Goal: Communication & Community: Participate in discussion

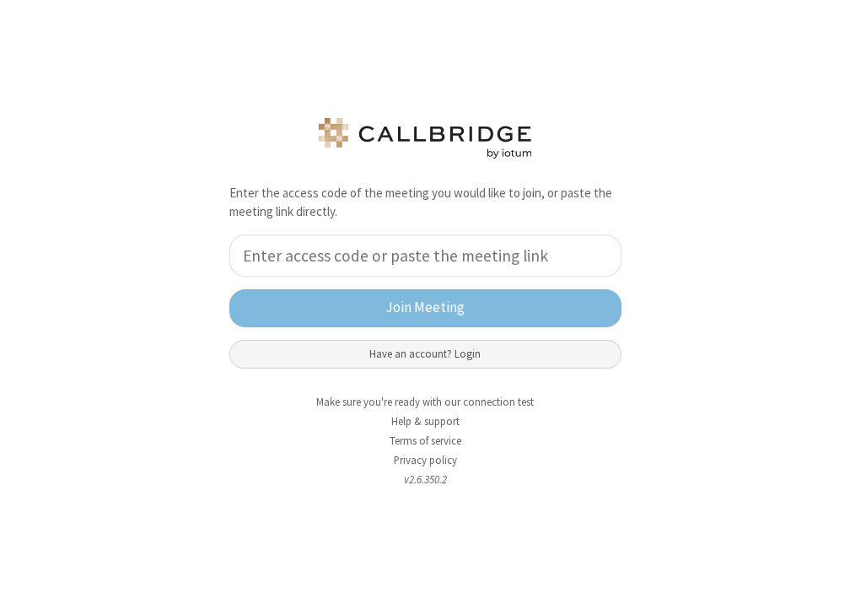
click at [387, 347] on button "Have an account? Login" at bounding box center [425, 354] width 392 height 29
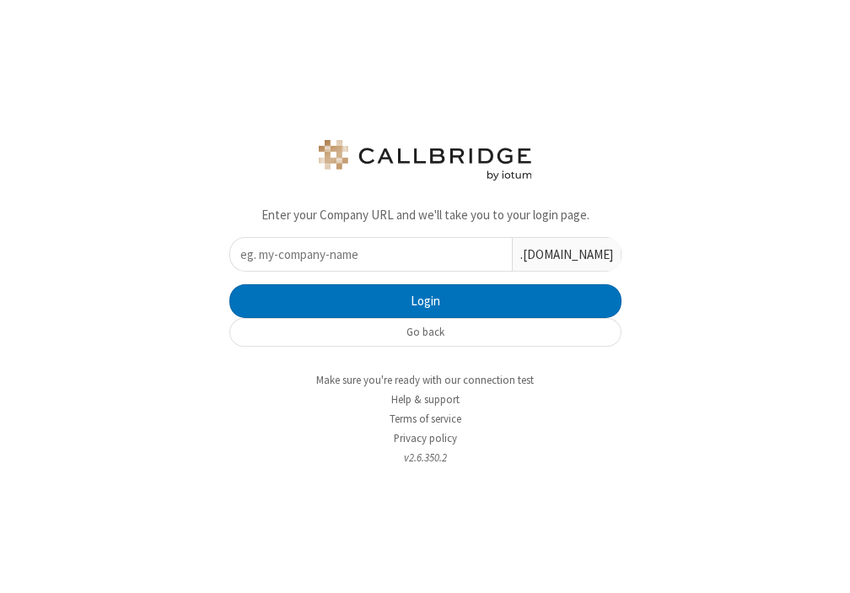
click at [353, 260] on input "text" at bounding box center [371, 254] width 282 height 33
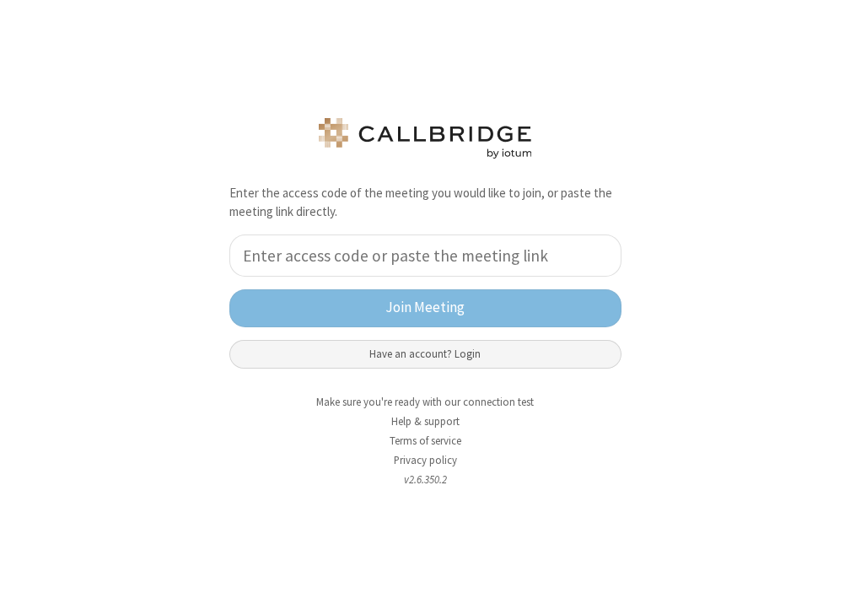
click at [412, 354] on button "Have an account? Login" at bounding box center [425, 354] width 392 height 29
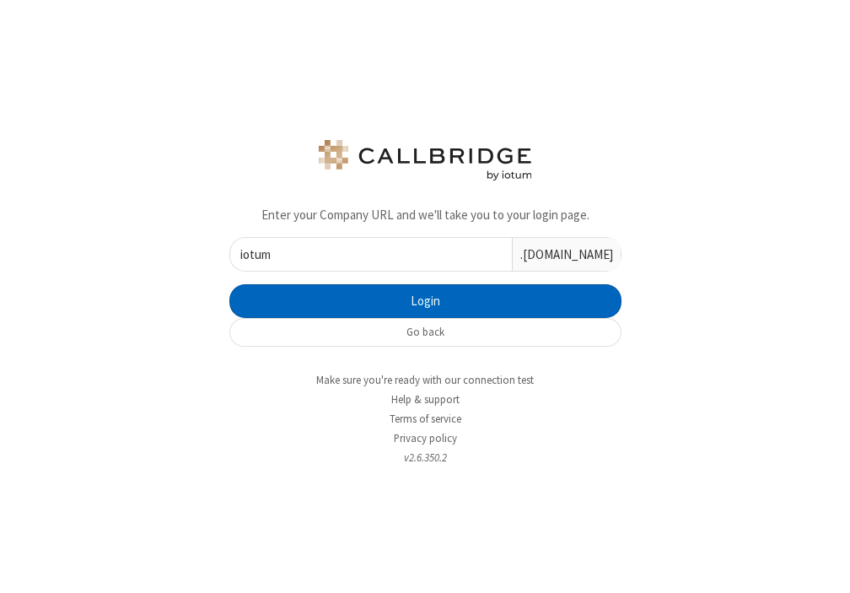
type input "iotum"
click at [474, 312] on button "Login" at bounding box center [425, 301] width 392 height 34
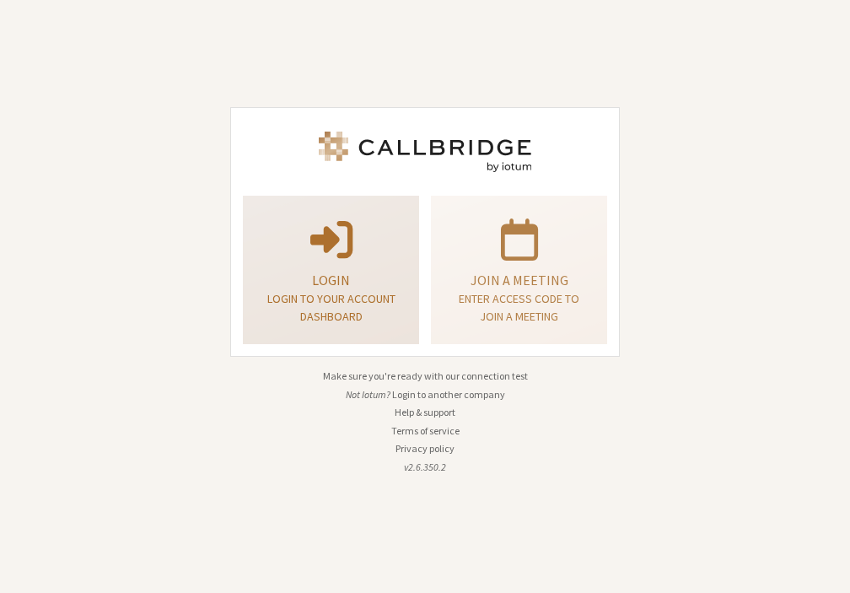
click at [327, 253] on span at bounding box center [331, 237] width 42 height 47
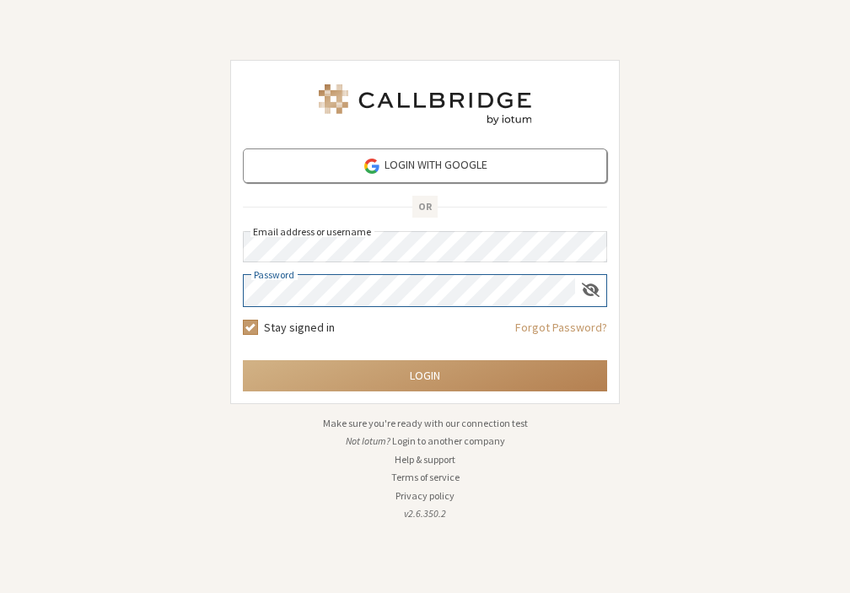
click at [243, 360] on button "Login" at bounding box center [425, 375] width 364 height 31
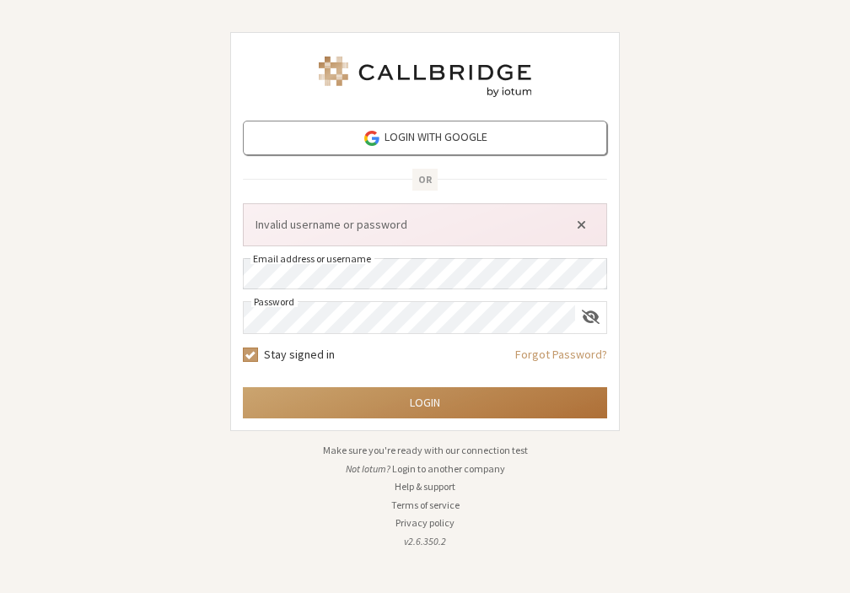
click at [465, 407] on button "Login" at bounding box center [425, 402] width 364 height 31
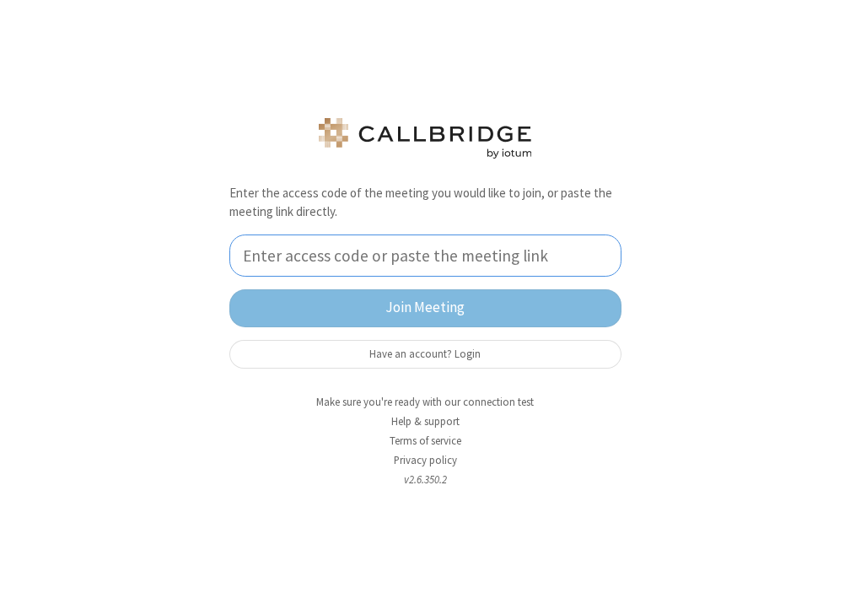
click at [381, 264] on input "tel" at bounding box center [425, 255] width 392 height 42
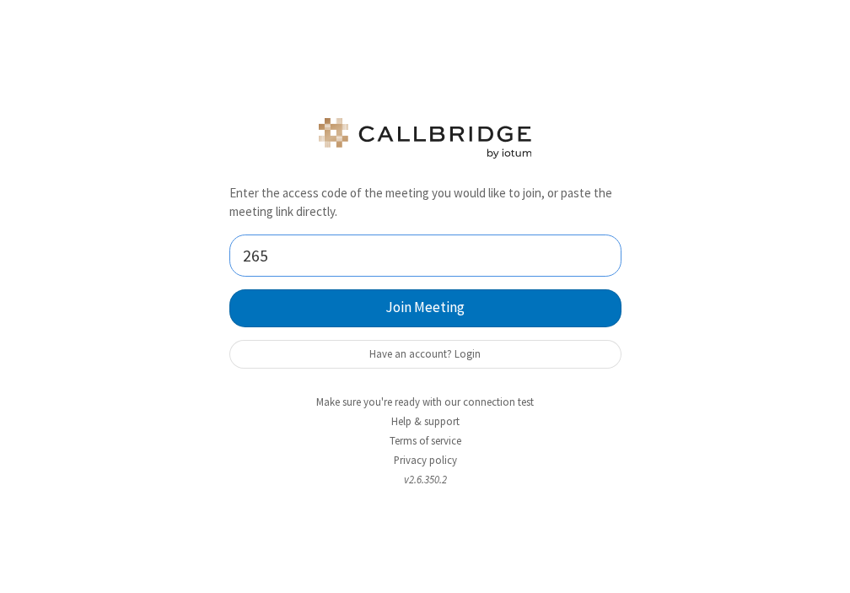
click at [287, 253] on input "265" at bounding box center [425, 255] width 392 height 42
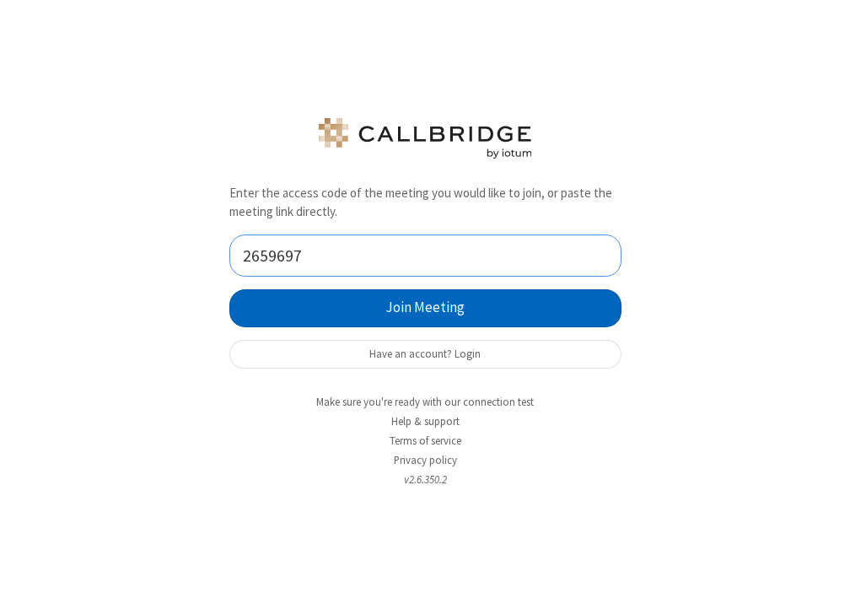
type input "2659697"
click at [391, 314] on button "Join Meeting" at bounding box center [425, 308] width 392 height 38
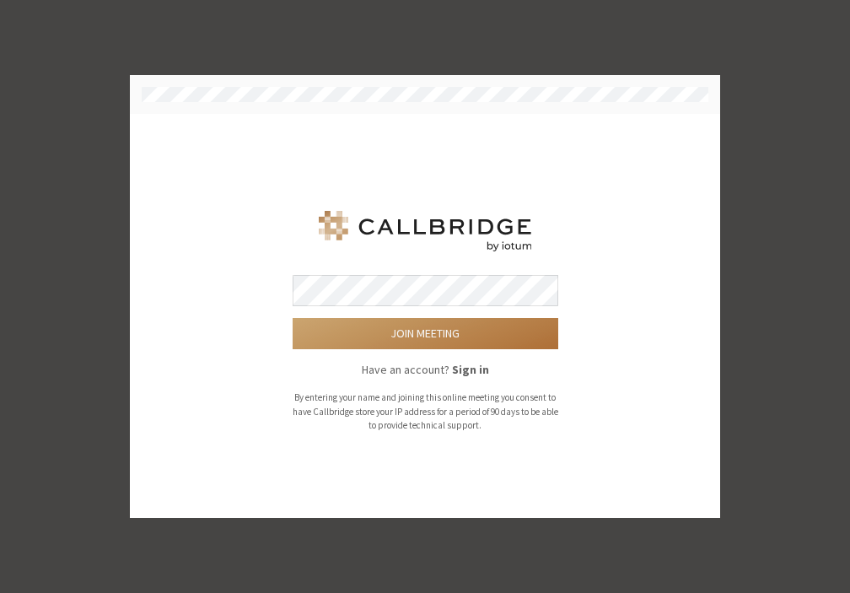
click at [414, 325] on button "Join meeting" at bounding box center [426, 333] width 266 height 31
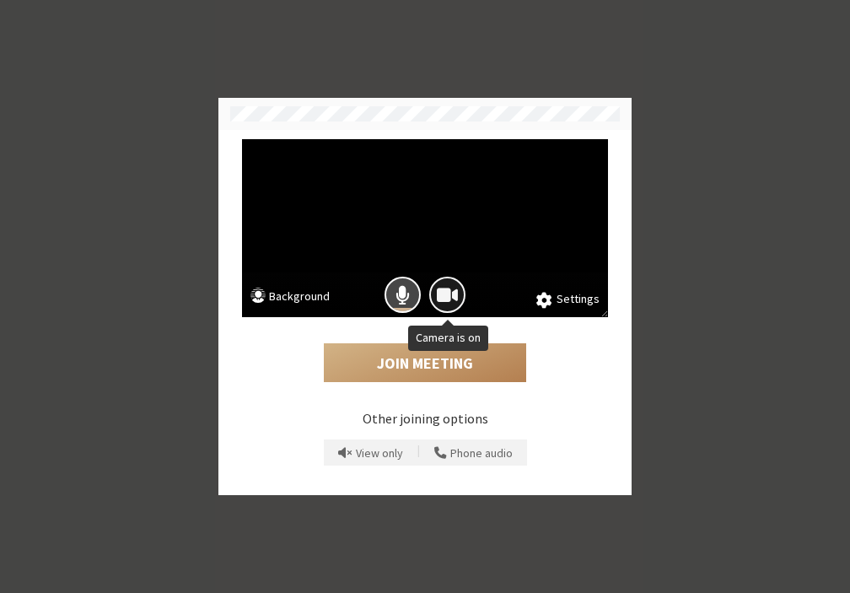
click at [442, 303] on span "Camera is on" at bounding box center [447, 294] width 21 height 23
click at [447, 297] on span "Camera is off" at bounding box center [447, 294] width 24 height 23
click at [309, 298] on button "Background" at bounding box center [289, 297] width 79 height 21
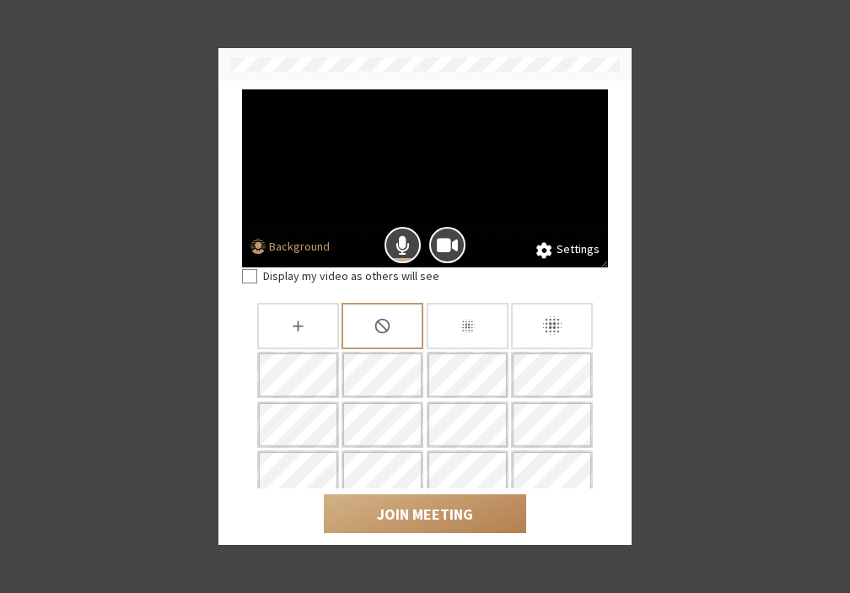
click at [549, 321] on icon "Blur background" at bounding box center [552, 326] width 24 height 24
click at [550, 255] on span at bounding box center [544, 250] width 16 height 18
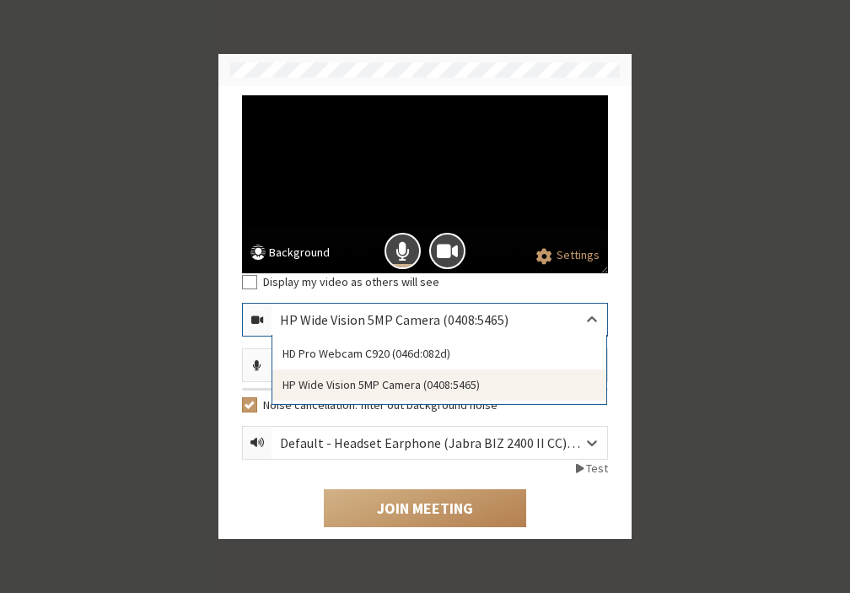
click at [413, 319] on div "HP Wide Vision 5MP Camera (0408:5465)" at bounding box center [407, 319] width 255 height 20
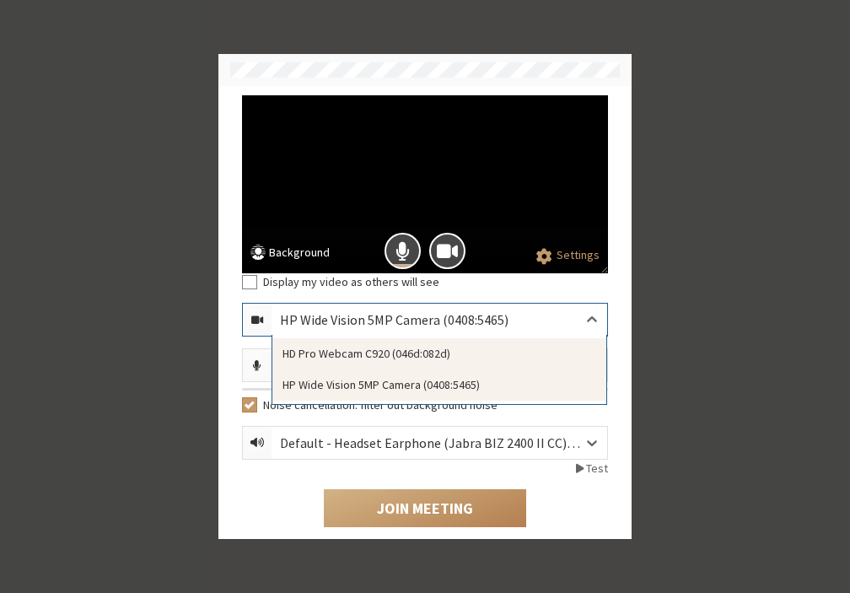
click at [385, 358] on div "HD Pro Webcam C920 (046d:082d)" at bounding box center [439, 353] width 334 height 31
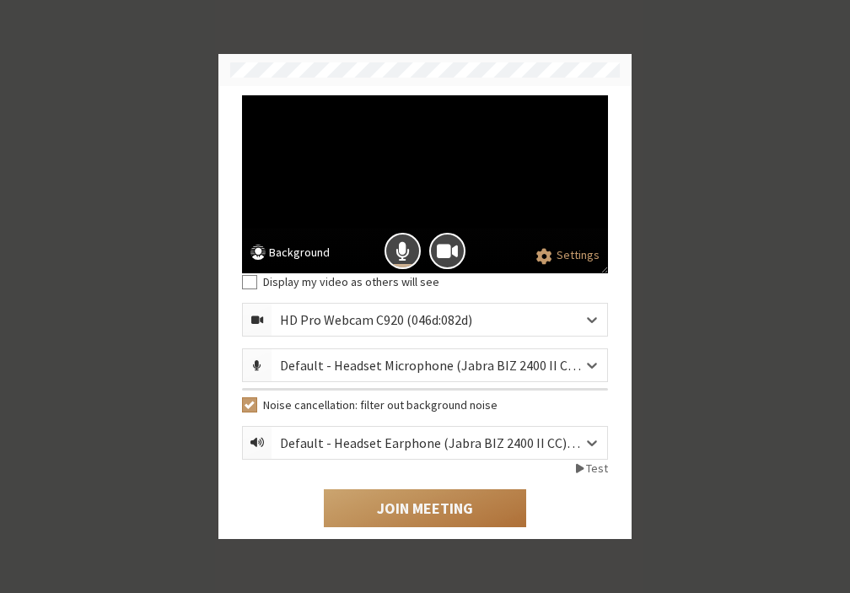
click at [437, 507] on button "Join Meeting" at bounding box center [425, 508] width 202 height 39
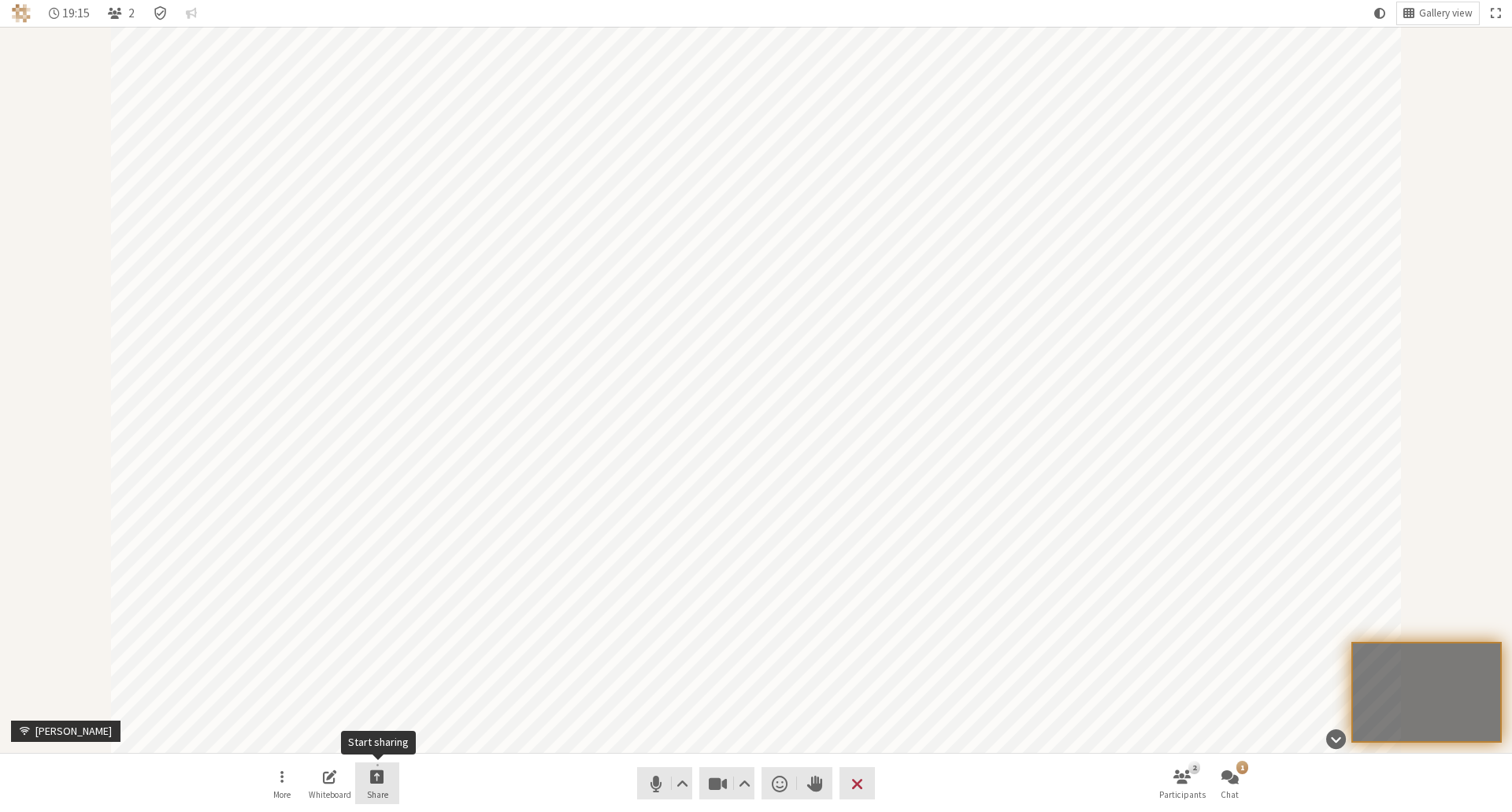
click at [383, 553] on span "Start sharing" at bounding box center [376, 776] width 14 height 18
click at [399, 553] on span "Share my screen" at bounding box center [389, 741] width 114 height 12
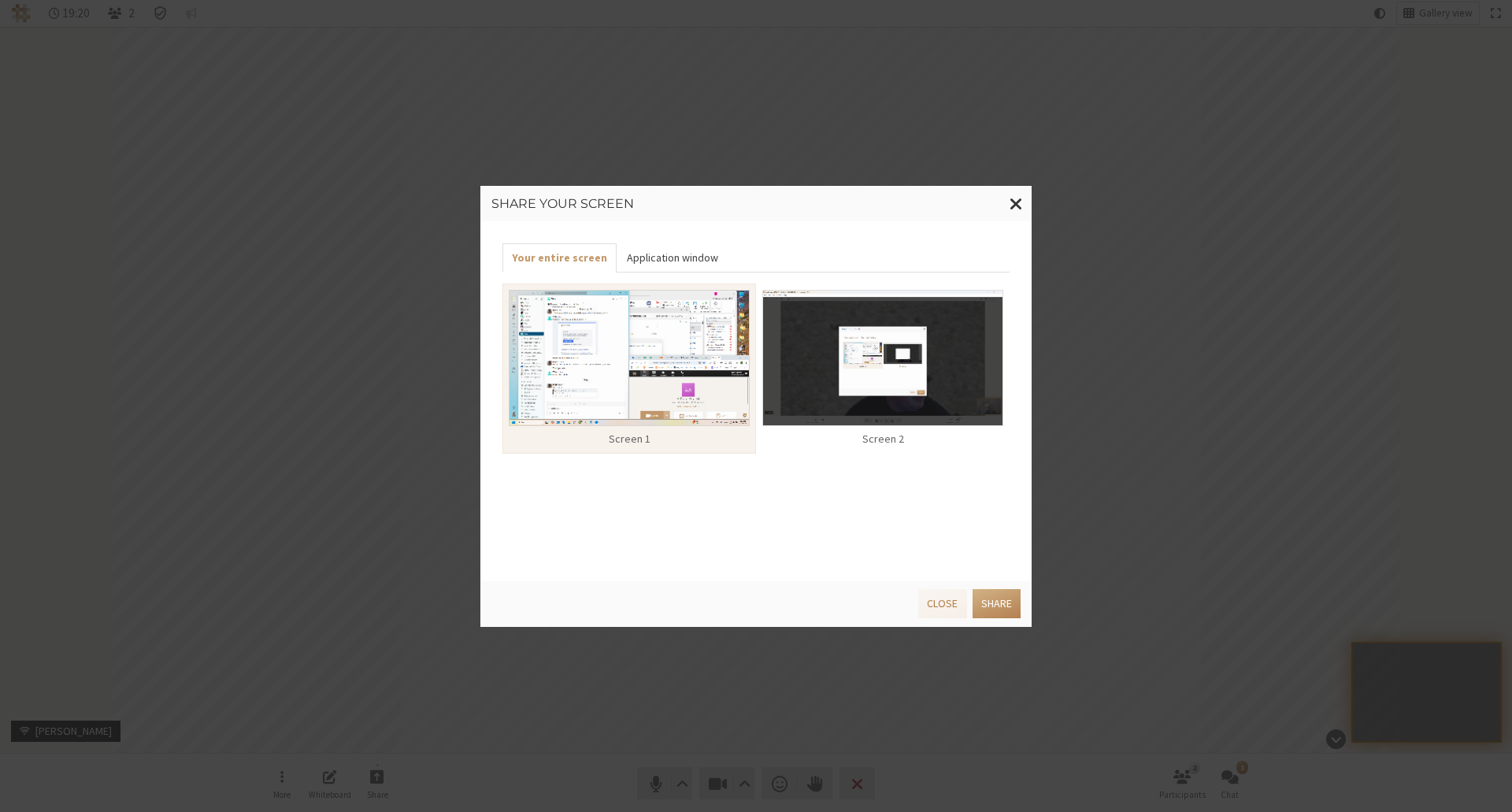
click at [683, 257] on button "Application window" at bounding box center [671, 257] width 110 height 29
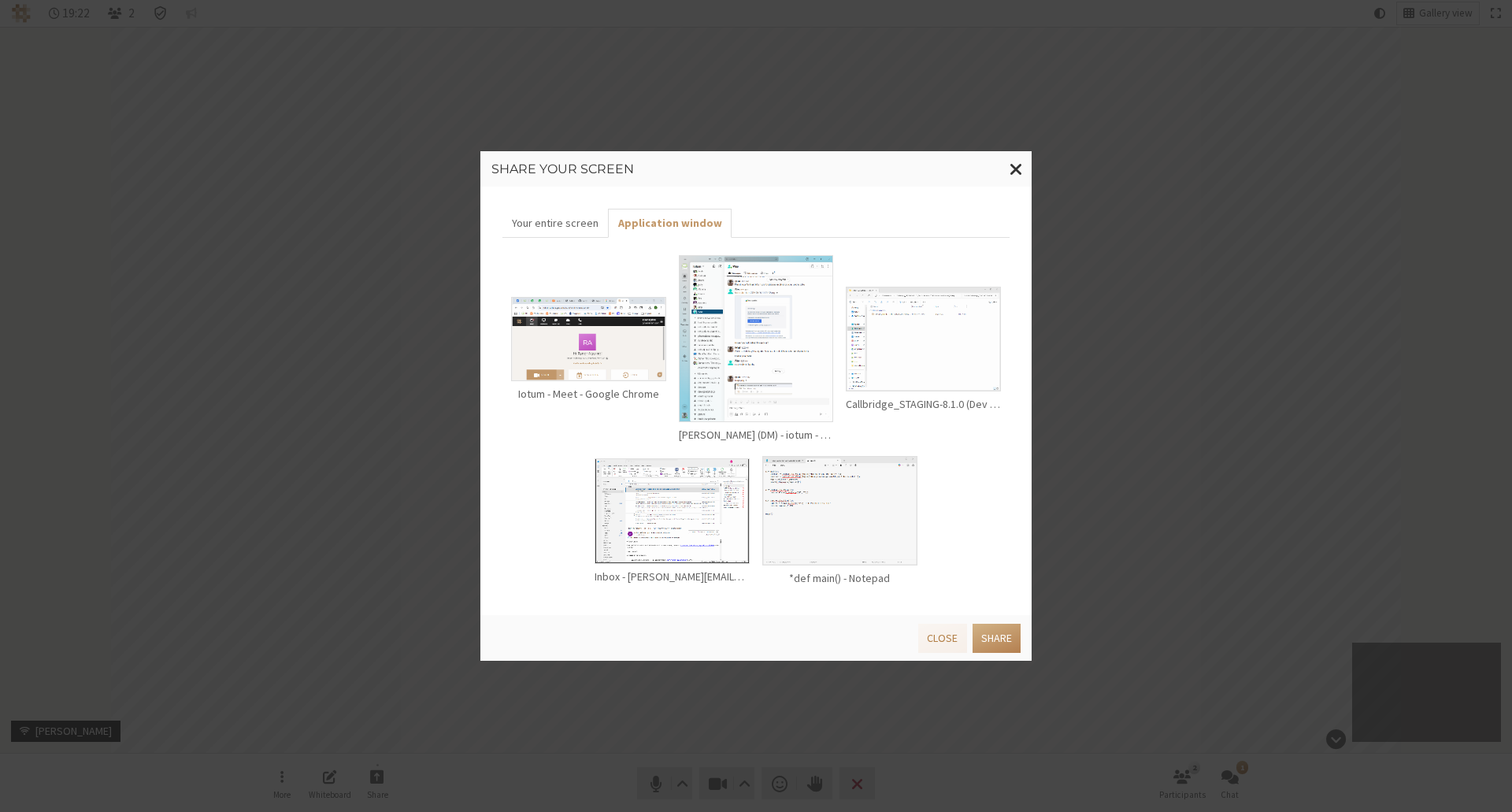
click at [605, 363] on img at bounding box center [588, 338] width 155 height 83
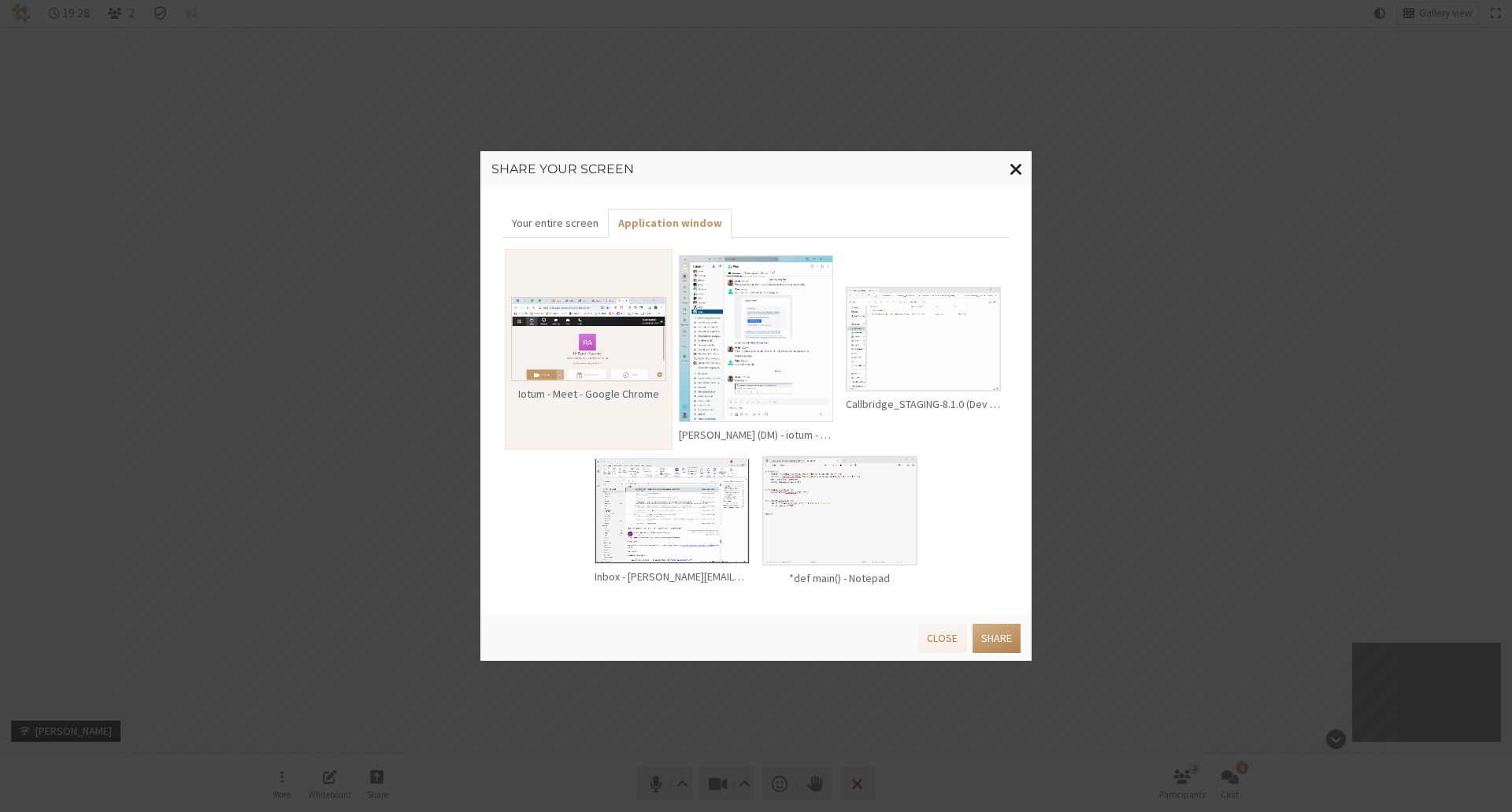
click at [793, 164] on span "Close modal" at bounding box center [1016, 168] width 13 height 20
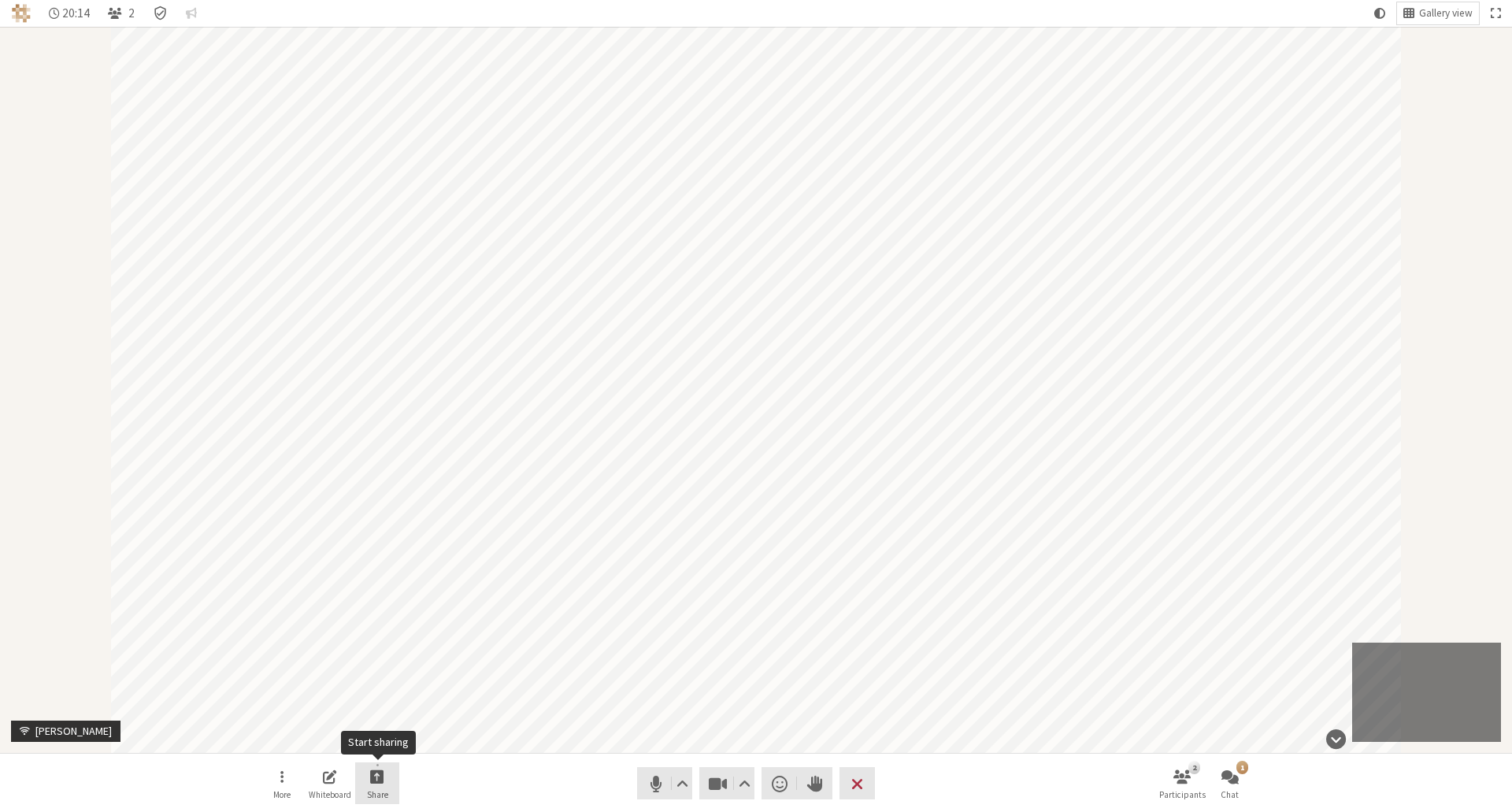
click at [382, 553] on span "Start sharing" at bounding box center [376, 776] width 14 height 18
click at [388, 553] on span "Share my screen" at bounding box center [389, 741] width 114 height 12
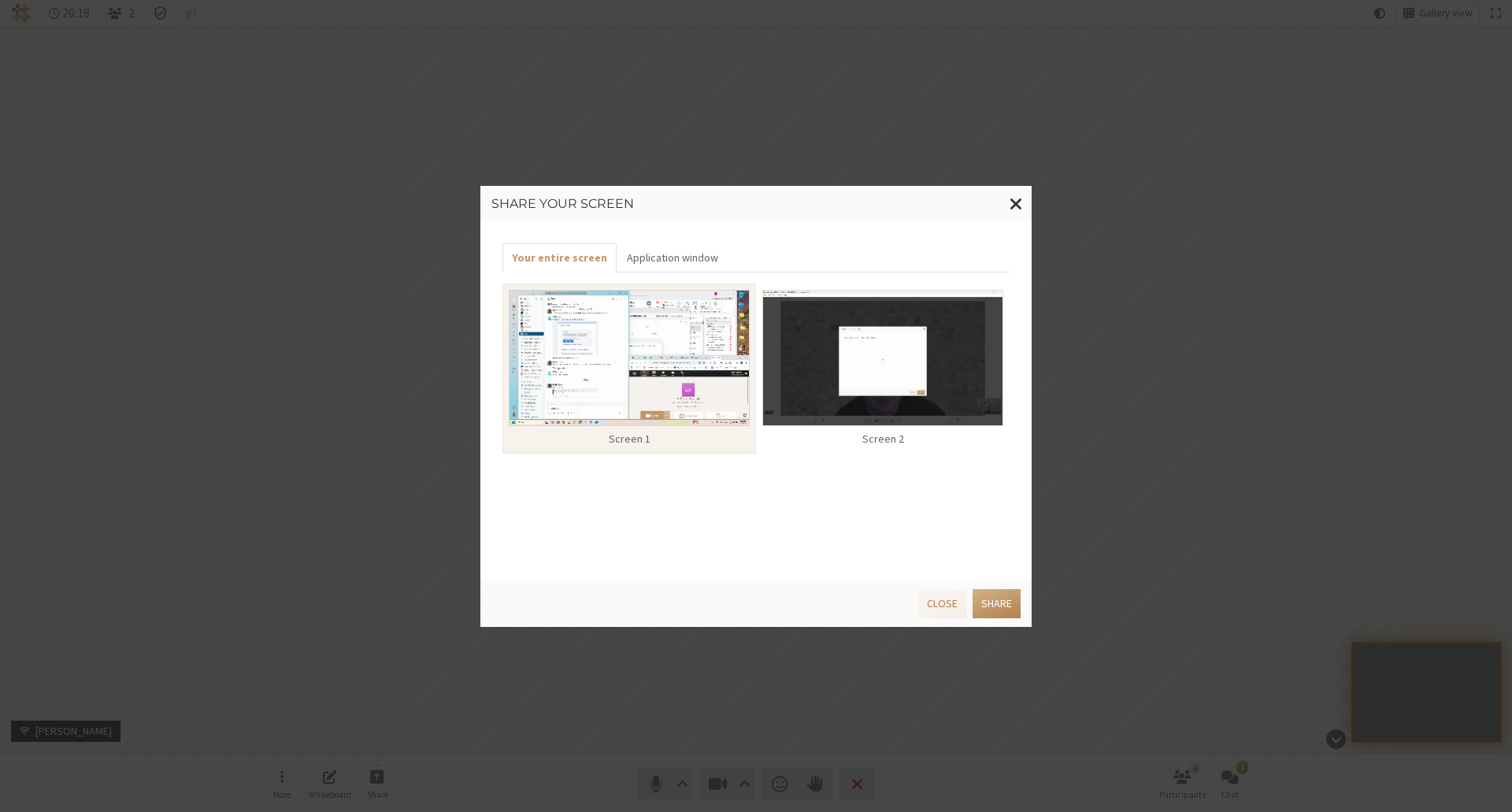
click at [793, 335] on img at bounding box center [883, 358] width 241 height 136
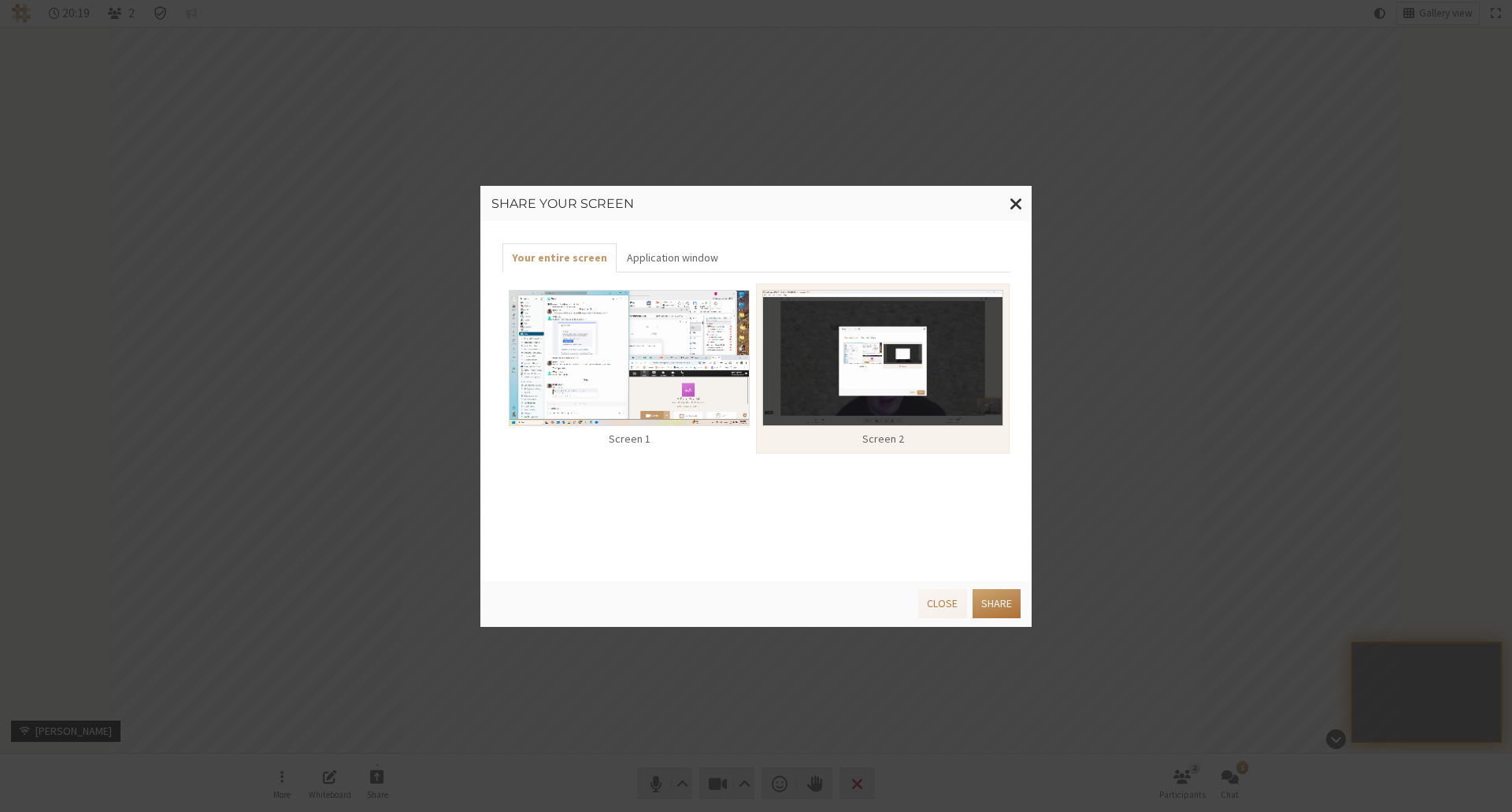
click at [793, 553] on button "Share" at bounding box center [996, 604] width 48 height 29
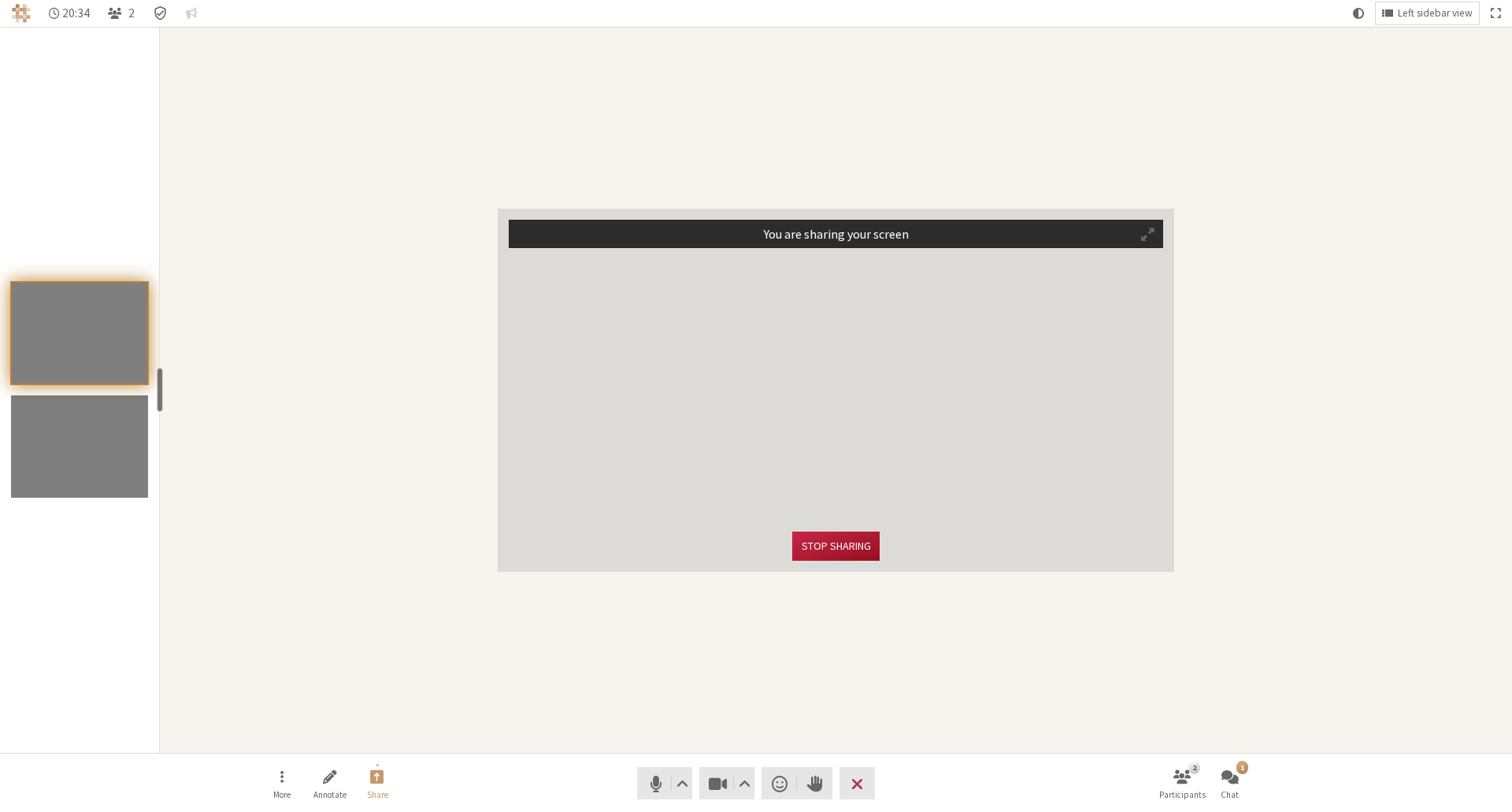
drag, startPoint x: 820, startPoint y: 550, endPoint x: 777, endPoint y: 633, distance: 93.5
click at [777, 553] on div "You are sharing your screen Stop sharing" at bounding box center [835, 390] width 1351 height 726
click at [742, 553] on span "Video setting" at bounding box center [744, 784] width 12 height 22
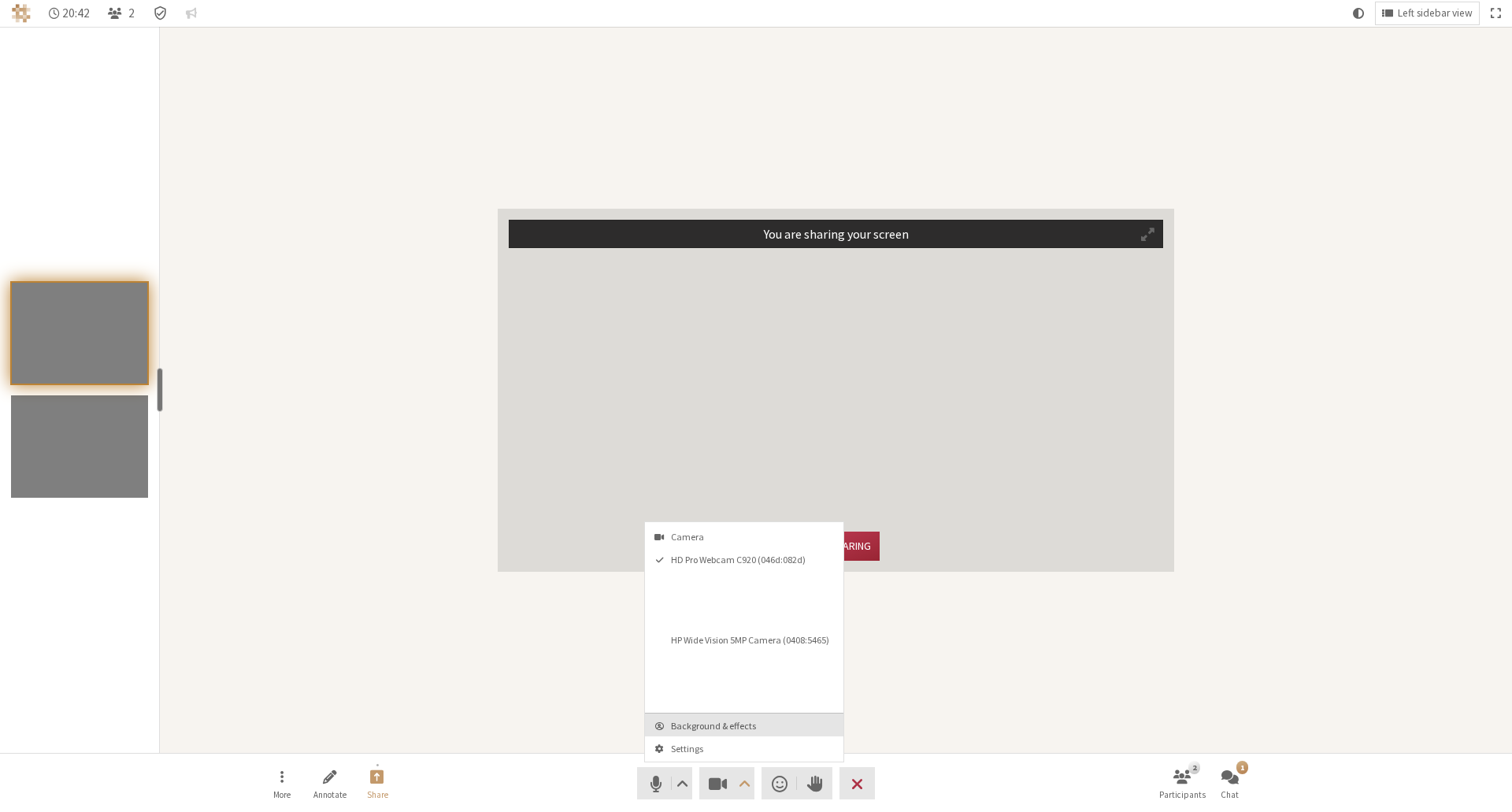
click at [699, 553] on span "Background & effects" at bounding box center [753, 725] width 165 height 10
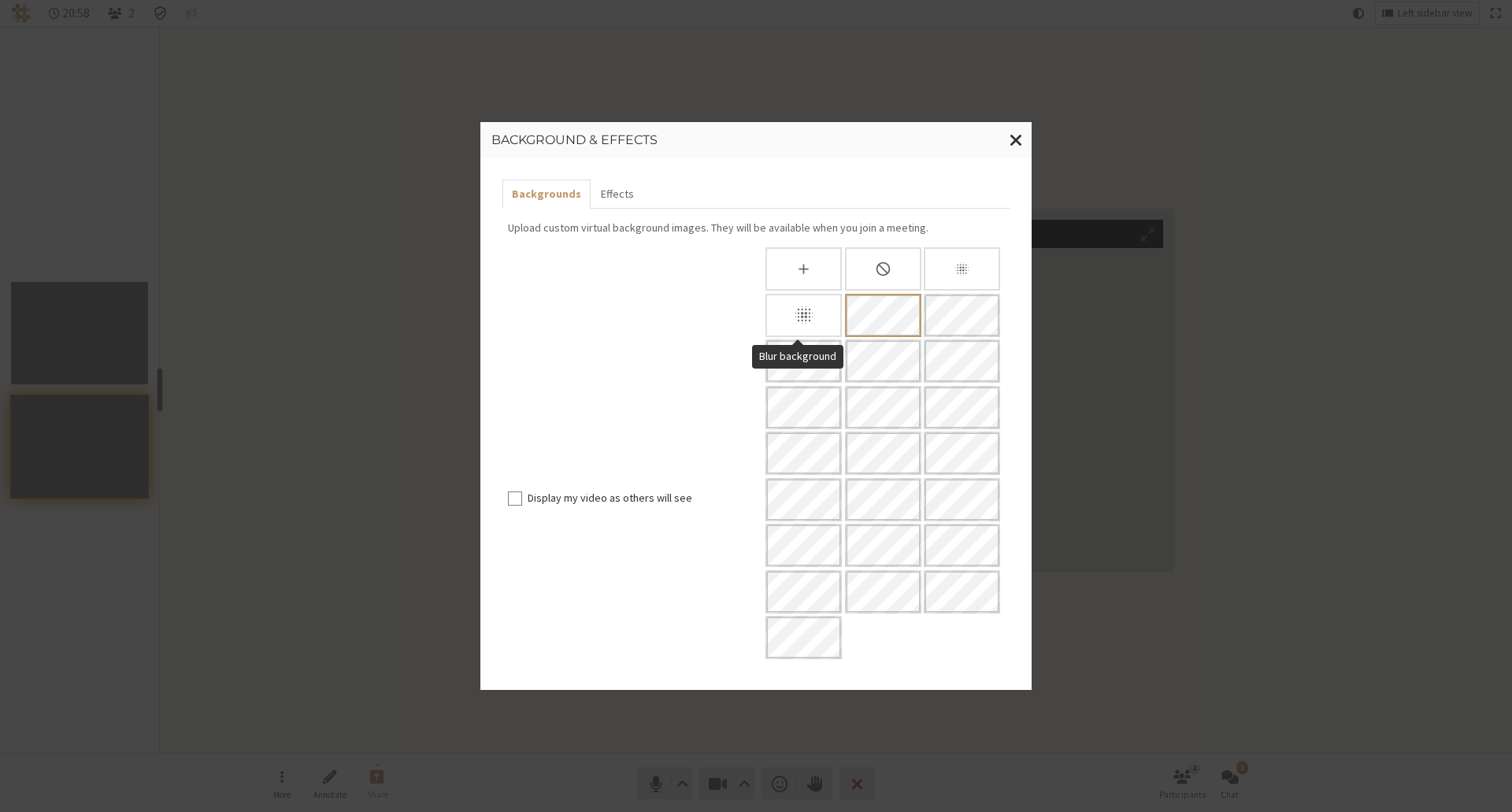
click at [793, 316] on icon "Blur background" at bounding box center [804, 315] width 22 height 22
click at [793, 266] on div "Slightly blur background" at bounding box center [962, 269] width 77 height 43
click at [793, 310] on icon "Blur background" at bounding box center [803, 315] width 18 height 18
click at [793, 138] on span "Close modal" at bounding box center [1016, 139] width 13 height 20
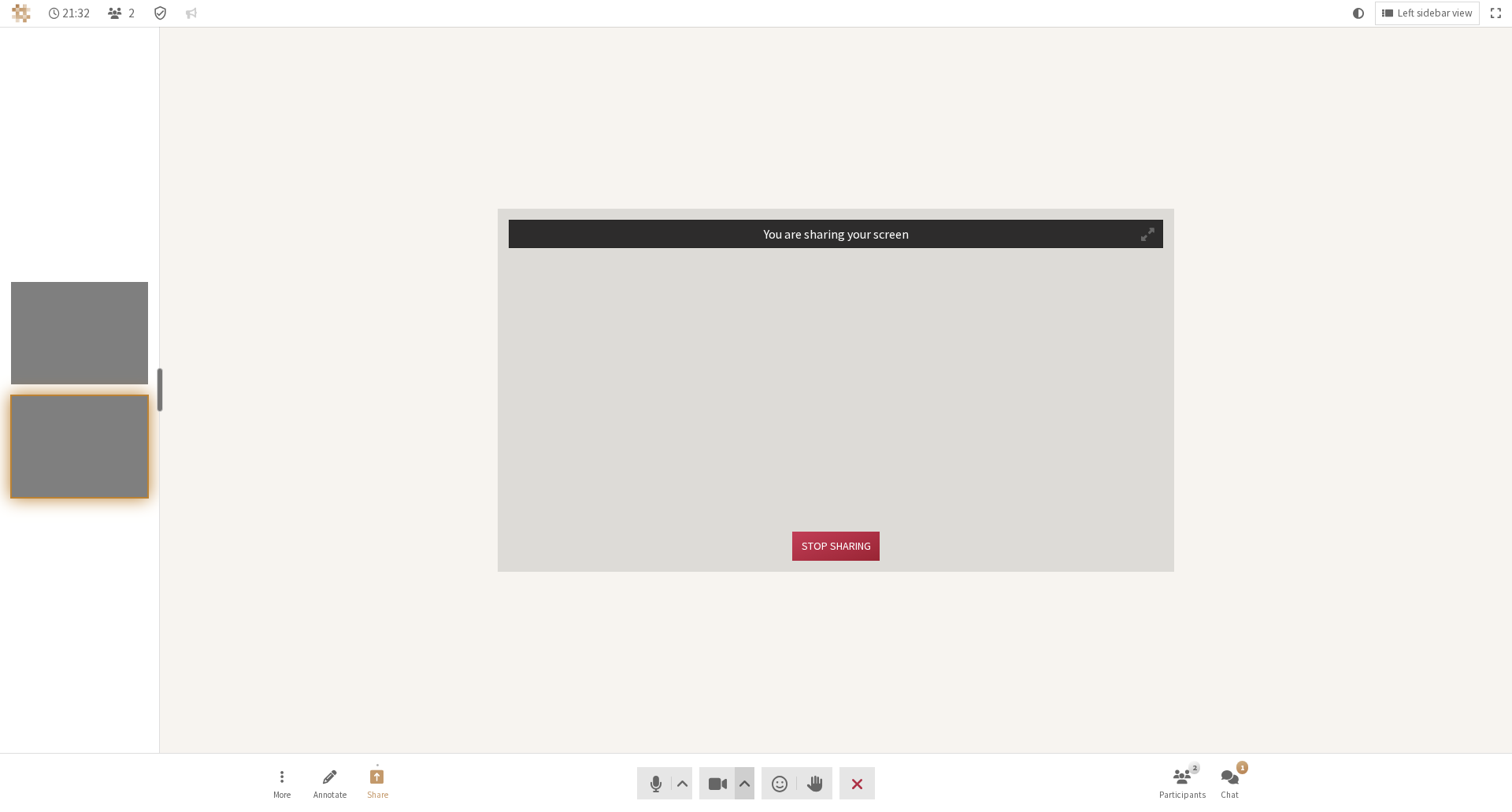
click at [744, 553] on span "Video setting" at bounding box center [744, 784] width 12 height 22
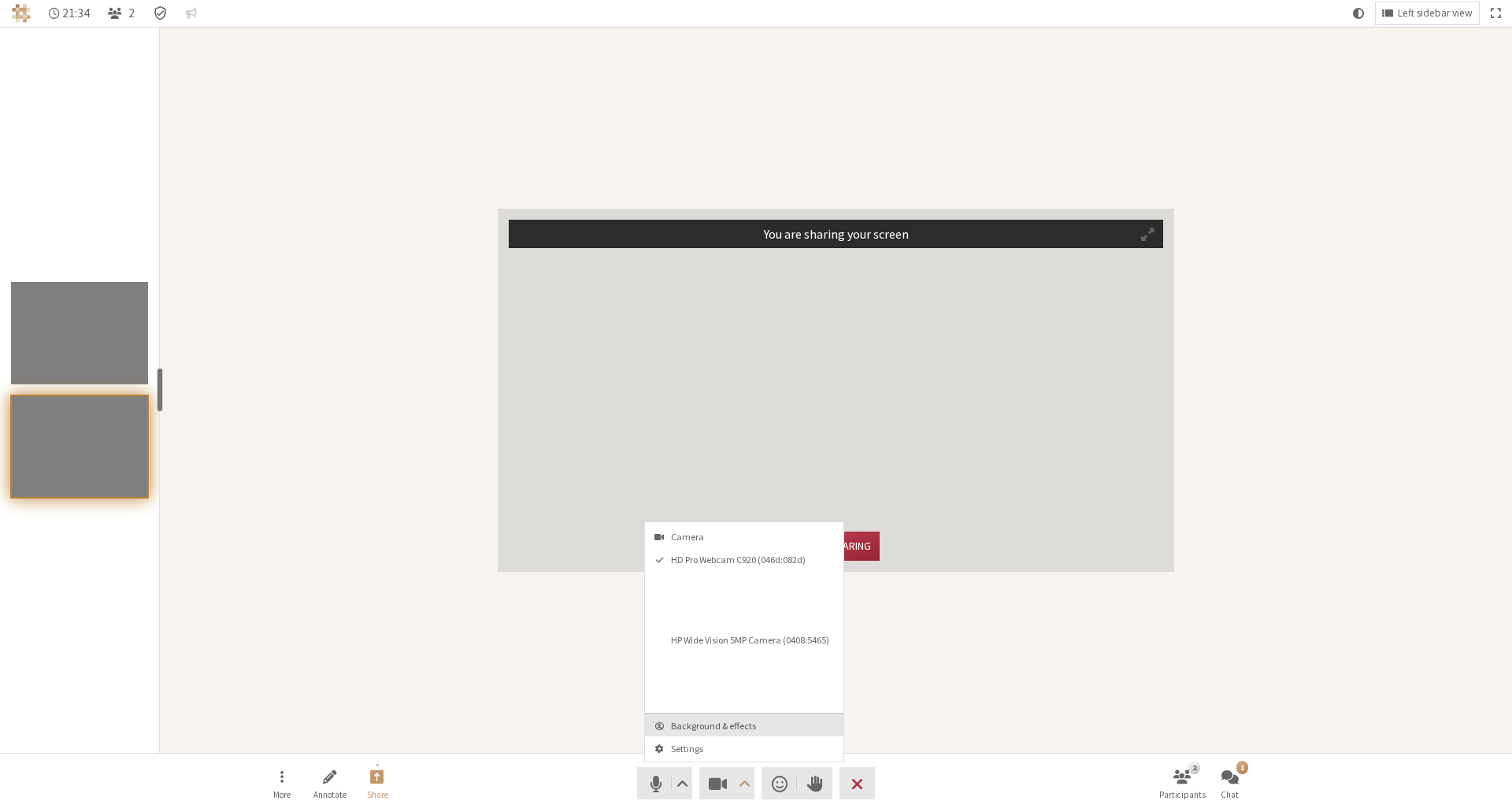
click at [693, 553] on span "Background & effects" at bounding box center [753, 725] width 165 height 10
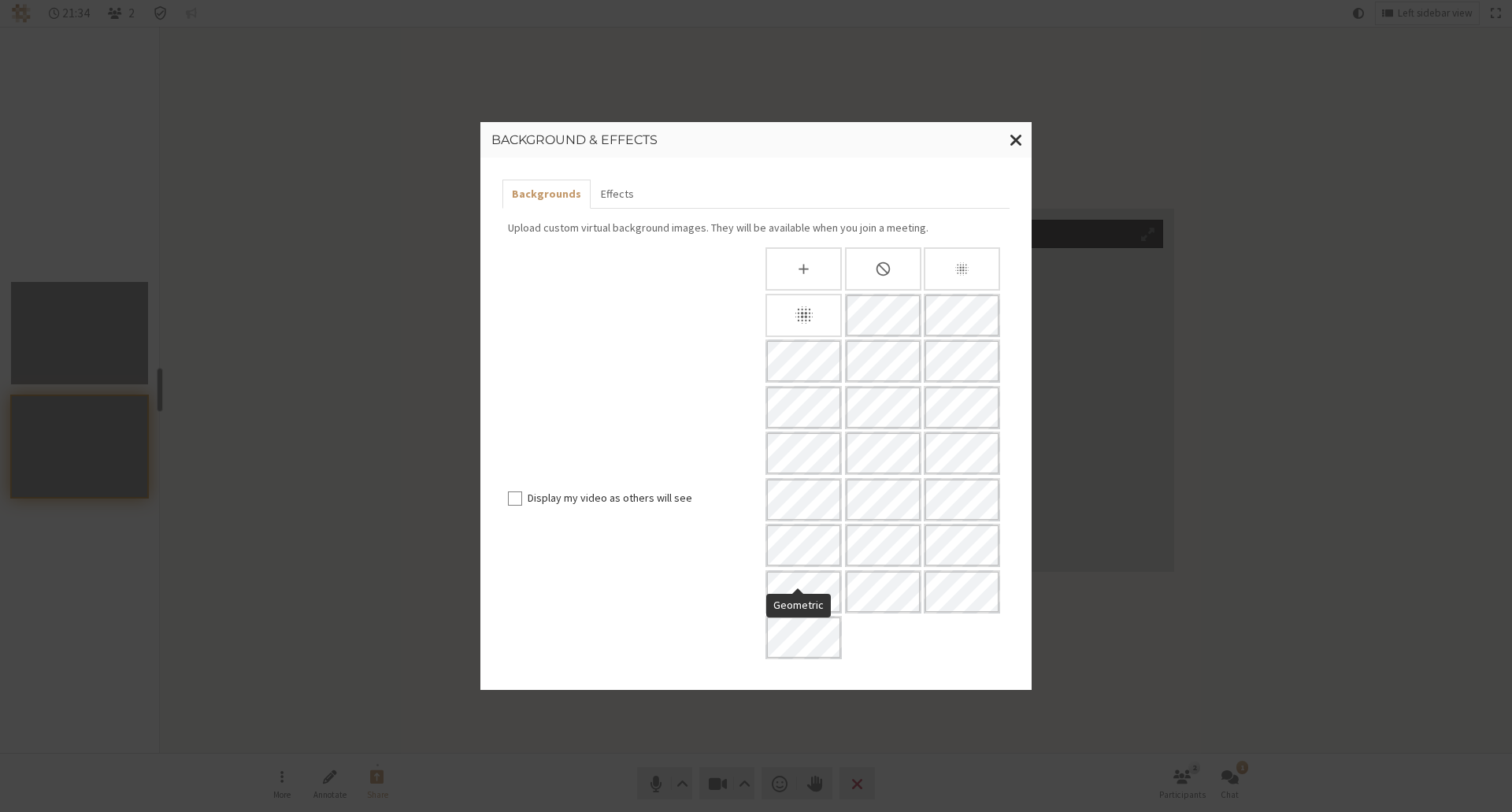
scroll to position [115, 0]
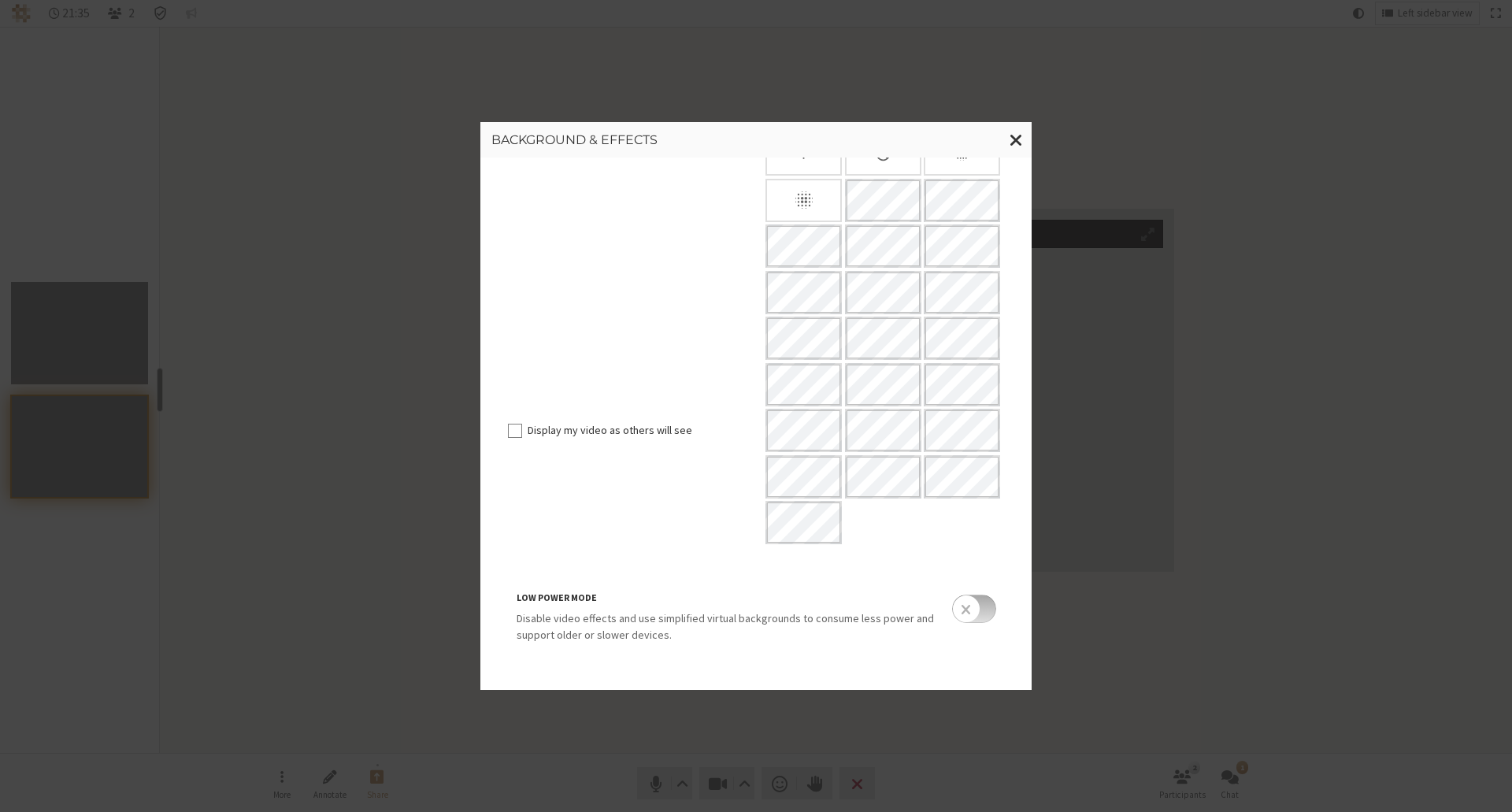
click at [793, 553] on input "checkbox" at bounding box center [973, 608] width 44 height 28
click at [793, 208] on icon "Blur background" at bounding box center [804, 200] width 22 height 22
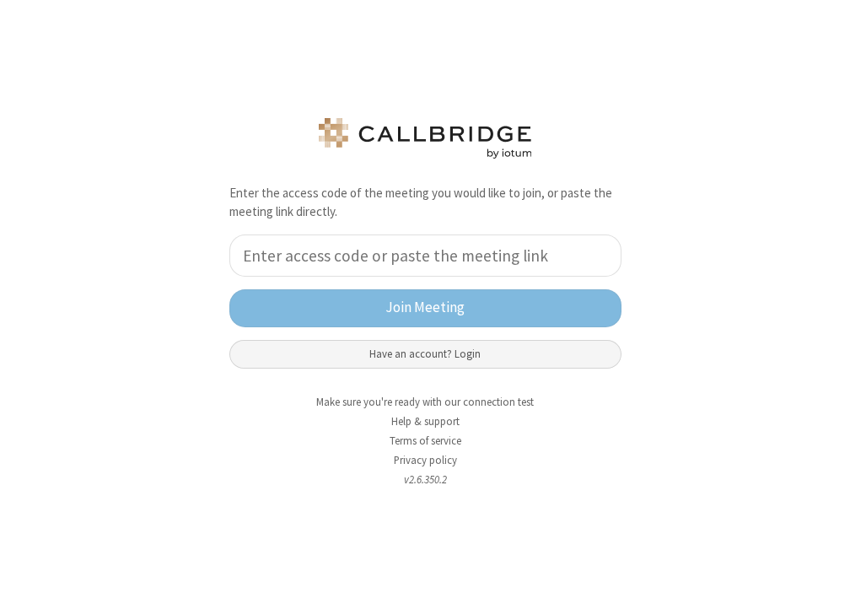
click at [427, 356] on button "Have an account? Login" at bounding box center [425, 354] width 392 height 29
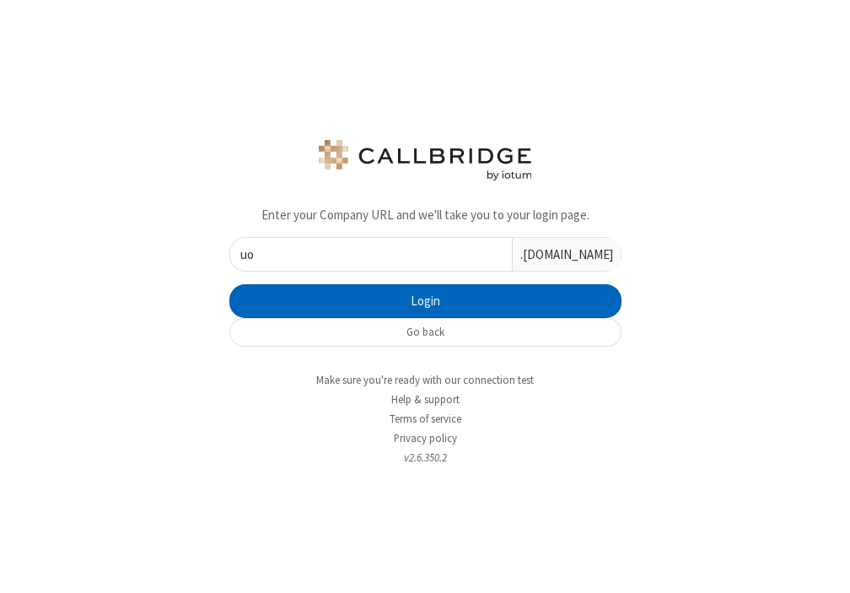
type input "u"
type input "o"
type input "iotum"
click at [229, 284] on button "Login" at bounding box center [425, 301] width 392 height 34
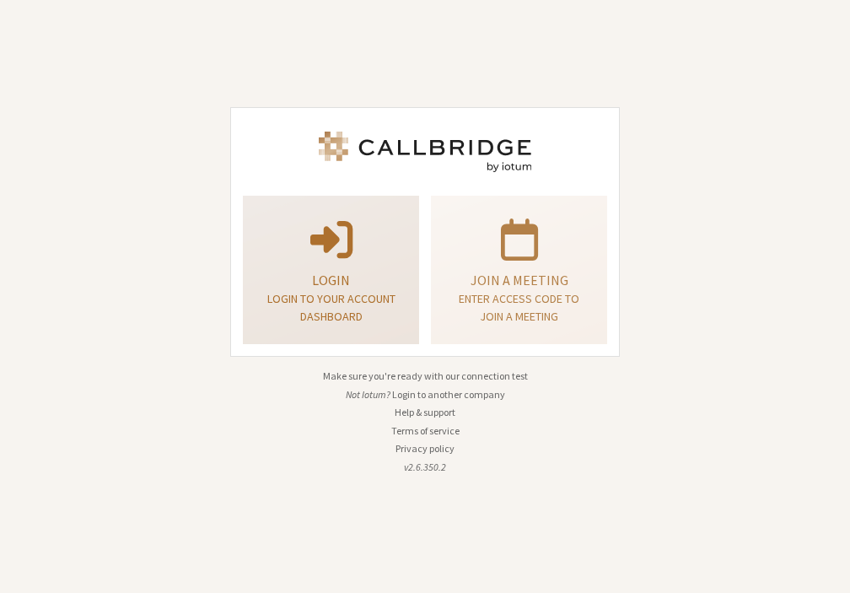
click at [345, 285] on p "Login" at bounding box center [331, 280] width 134 height 20
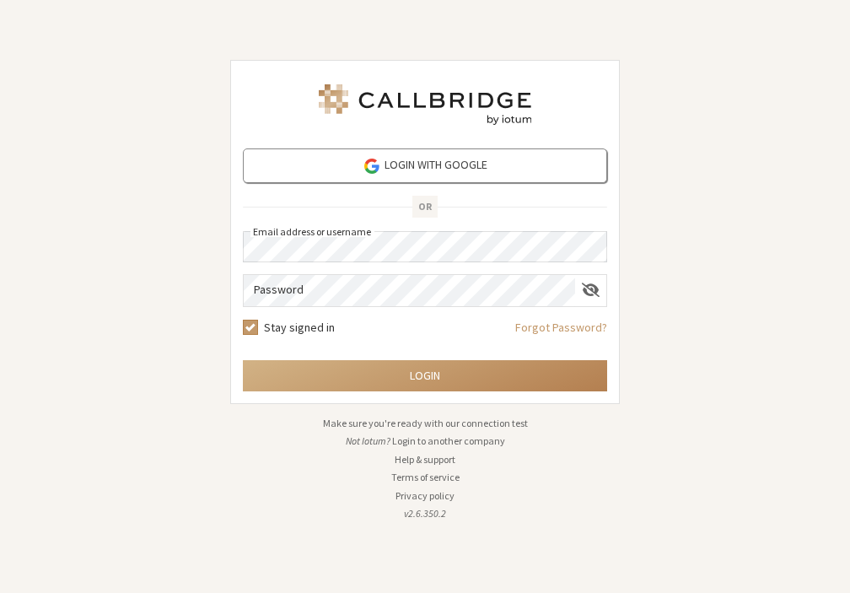
click at [300, 306] on div "Password" at bounding box center [425, 290] width 364 height 33
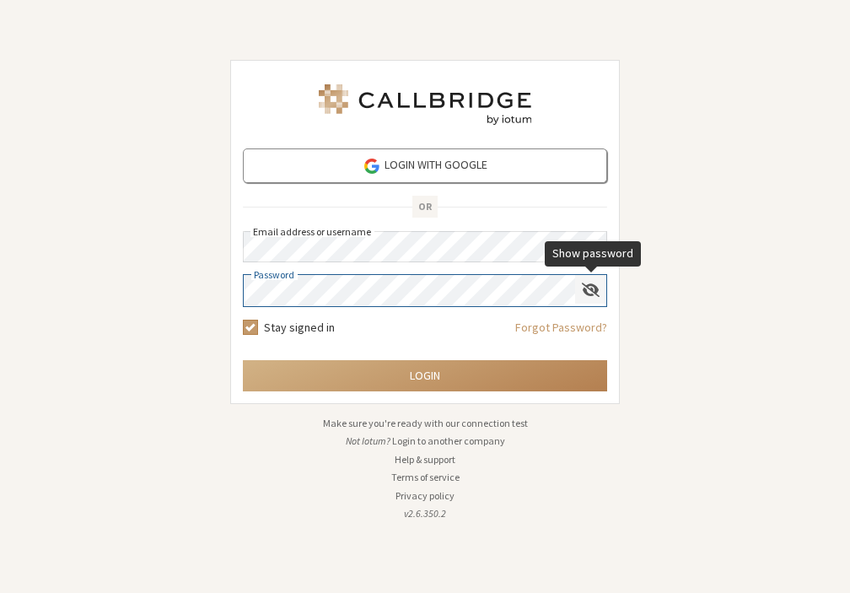
click at [592, 295] on span "Show password" at bounding box center [591, 290] width 18 height 16
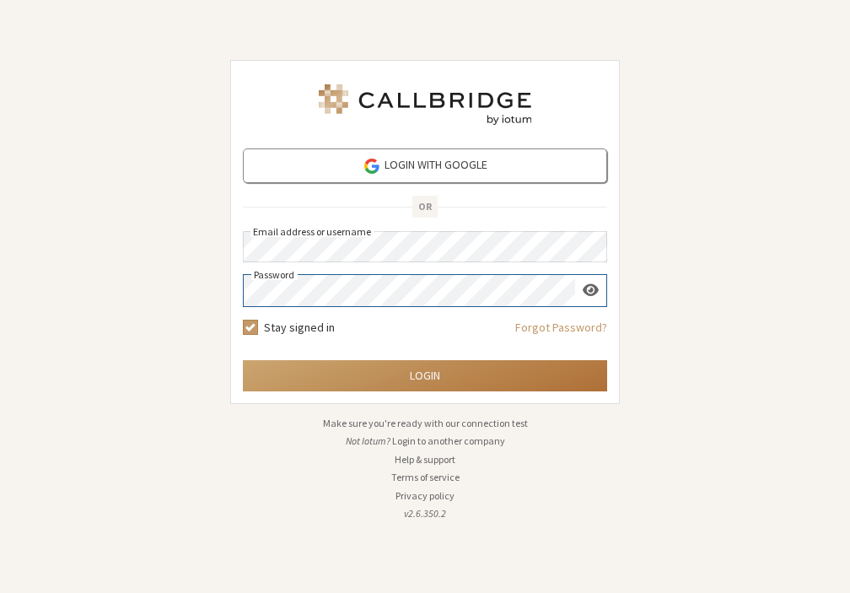
click at [464, 373] on button "Login" at bounding box center [425, 375] width 364 height 31
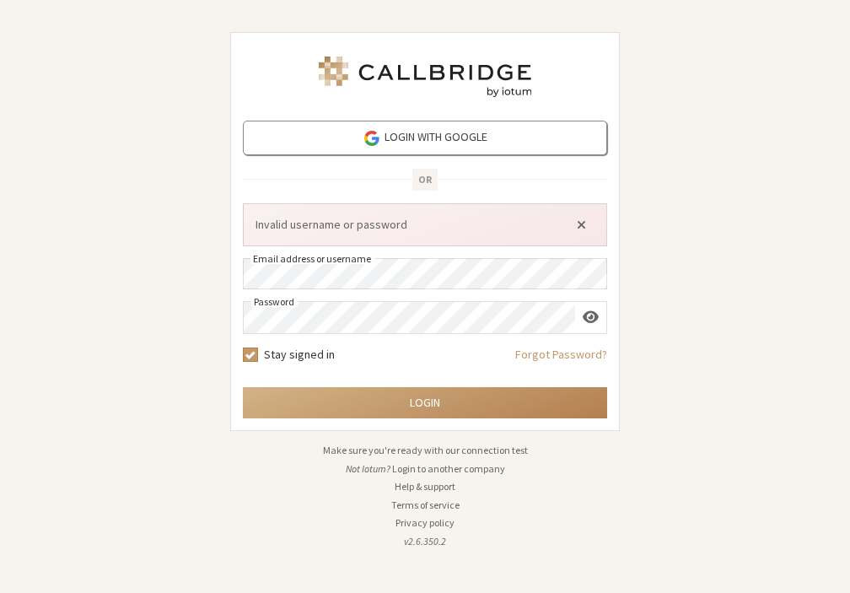
click at [367, 336] on form "Login with Google OR Invalid username or password Email address or username Pas…" at bounding box center [425, 270] width 364 height 298
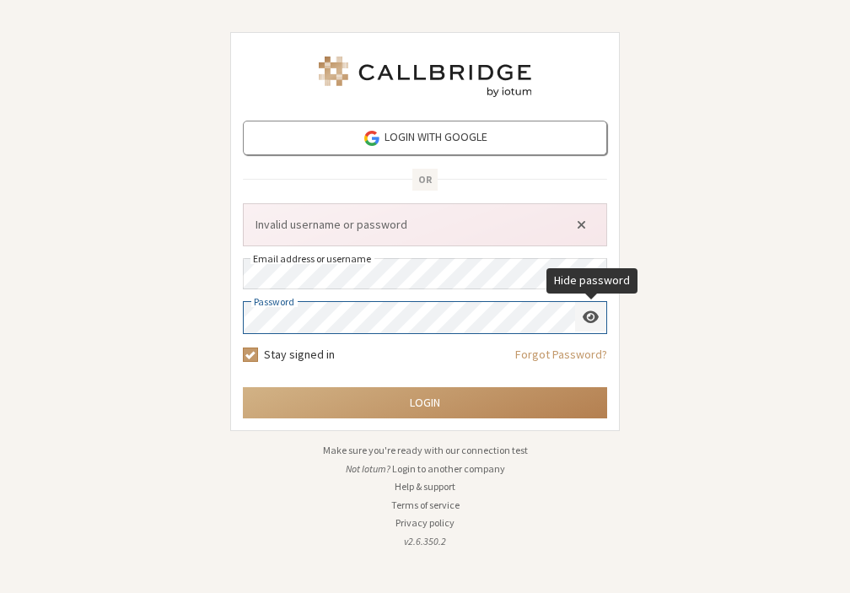
click at [583, 321] on span "Hide password" at bounding box center [591, 317] width 16 height 16
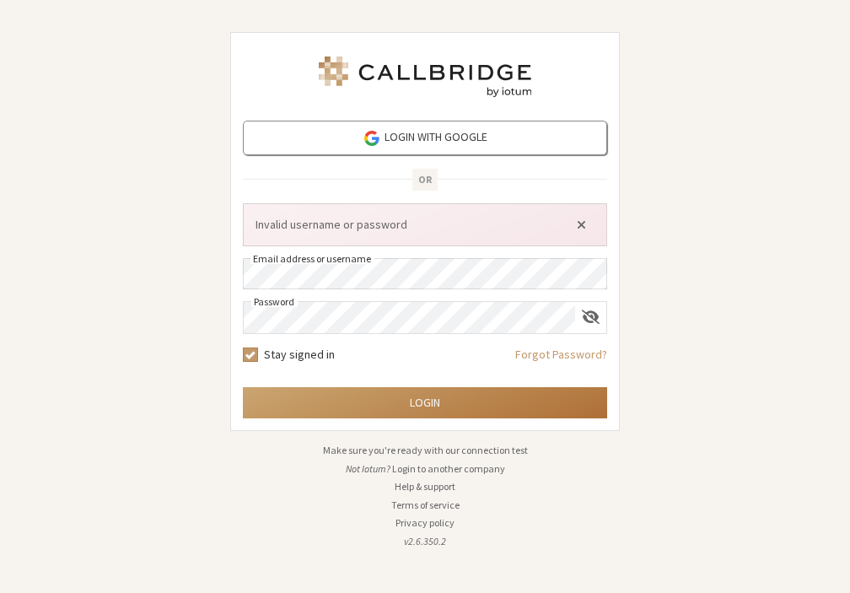
click at [448, 413] on button "Login" at bounding box center [425, 402] width 364 height 31
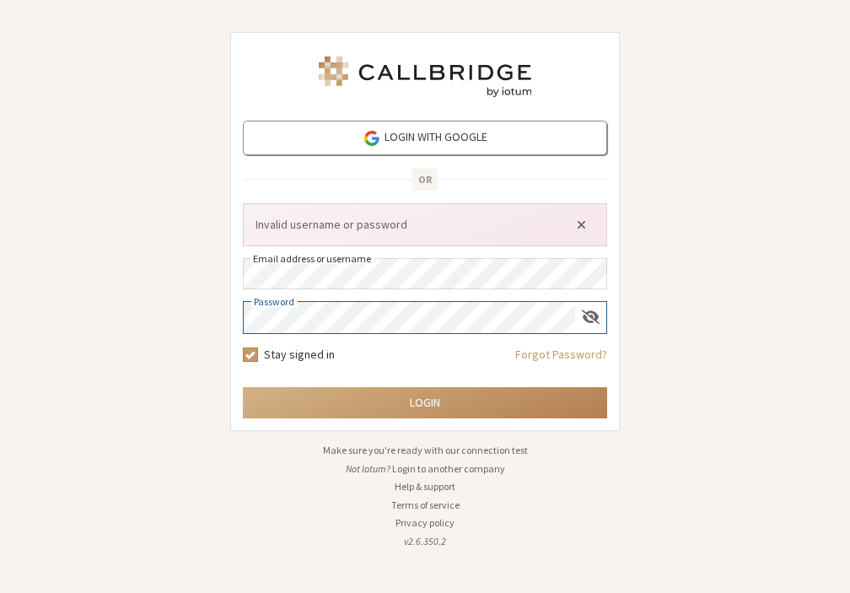
click at [156, 322] on div "Login with Google OR Invalid username or password Email address or username Pas…" at bounding box center [425, 296] width 850 height 593
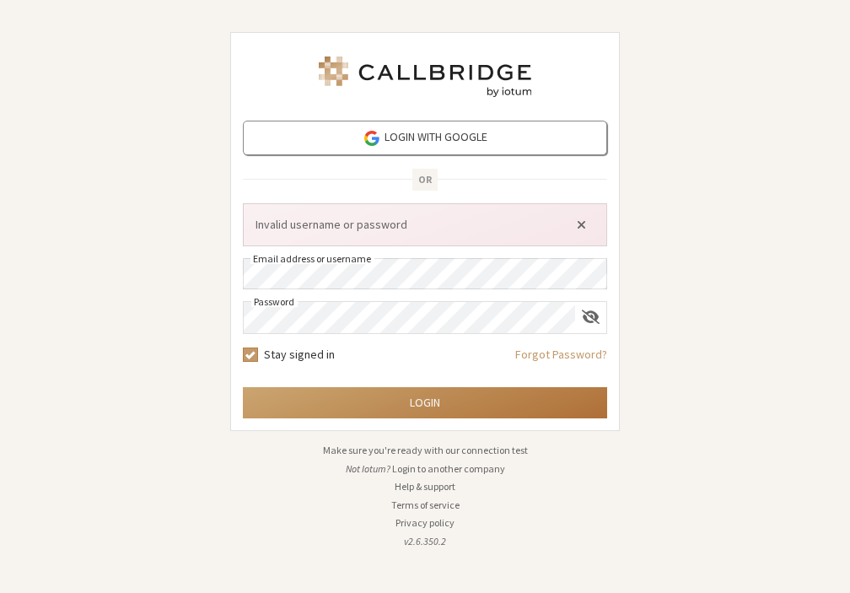
click at [369, 411] on button "Login" at bounding box center [425, 402] width 364 height 31
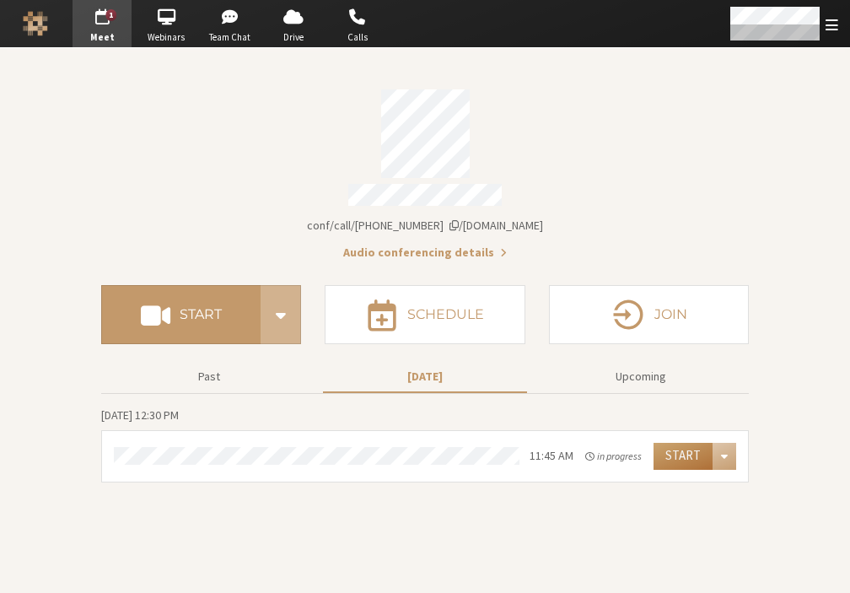
click at [682, 452] on button "Start" at bounding box center [682, 456] width 59 height 27
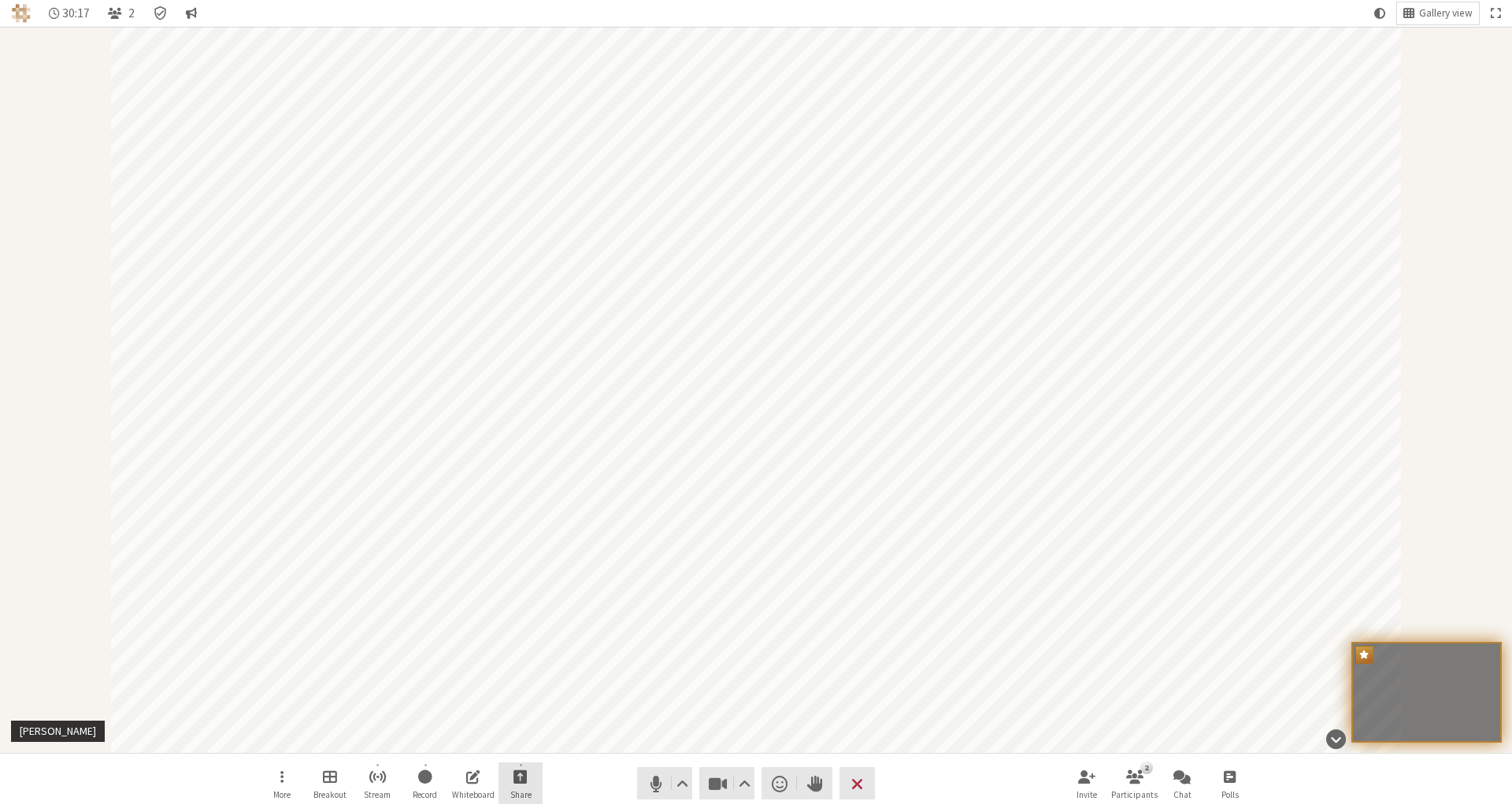
click at [519, 553] on span "Start sharing" at bounding box center [520, 776] width 14 height 18
click at [521, 553] on button "Share my screen" at bounding box center [521, 741] width 153 height 28
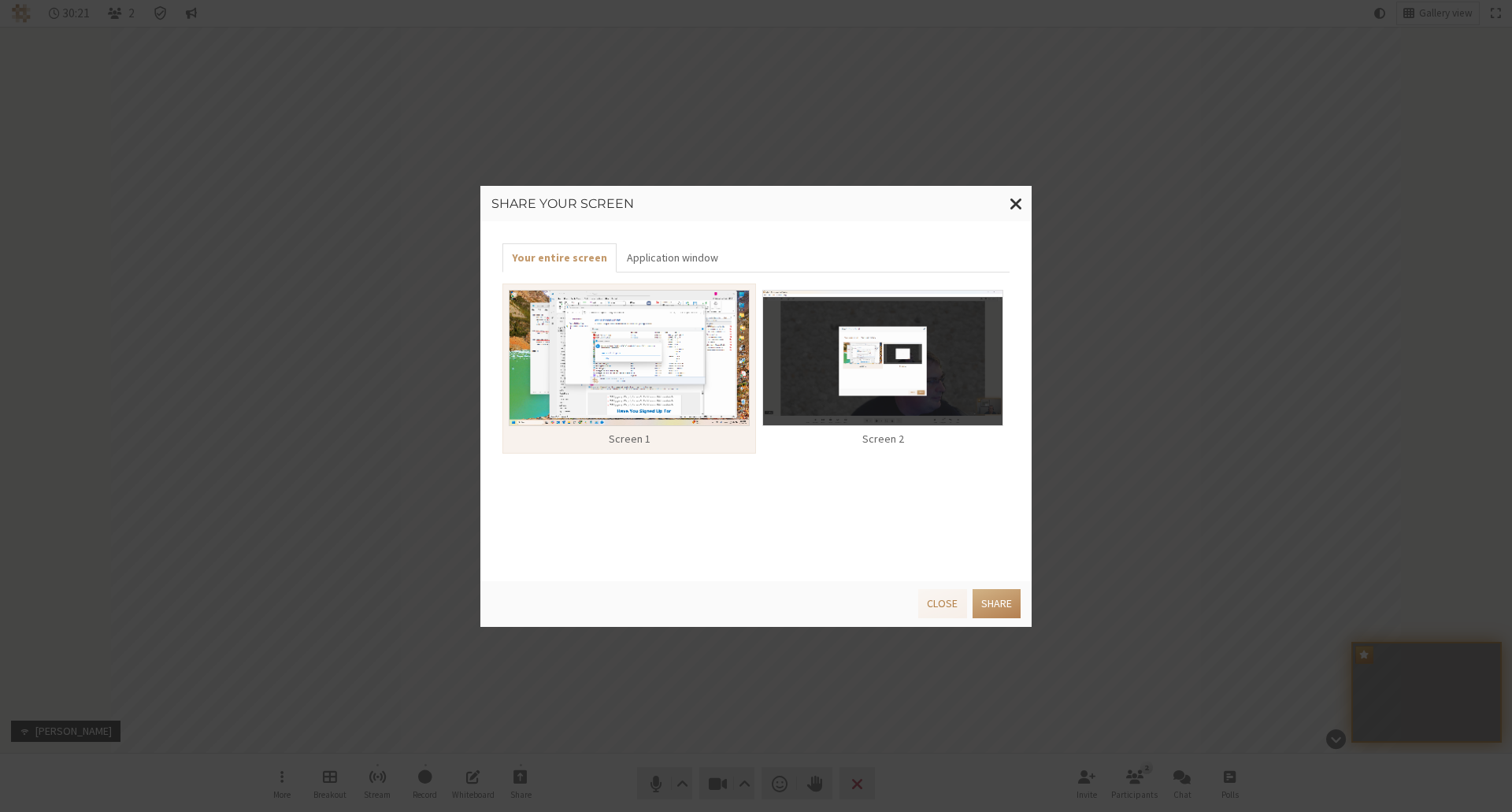
click at [793, 386] on img at bounding box center [883, 358] width 241 height 136
click at [793, 553] on button "Share" at bounding box center [996, 604] width 48 height 29
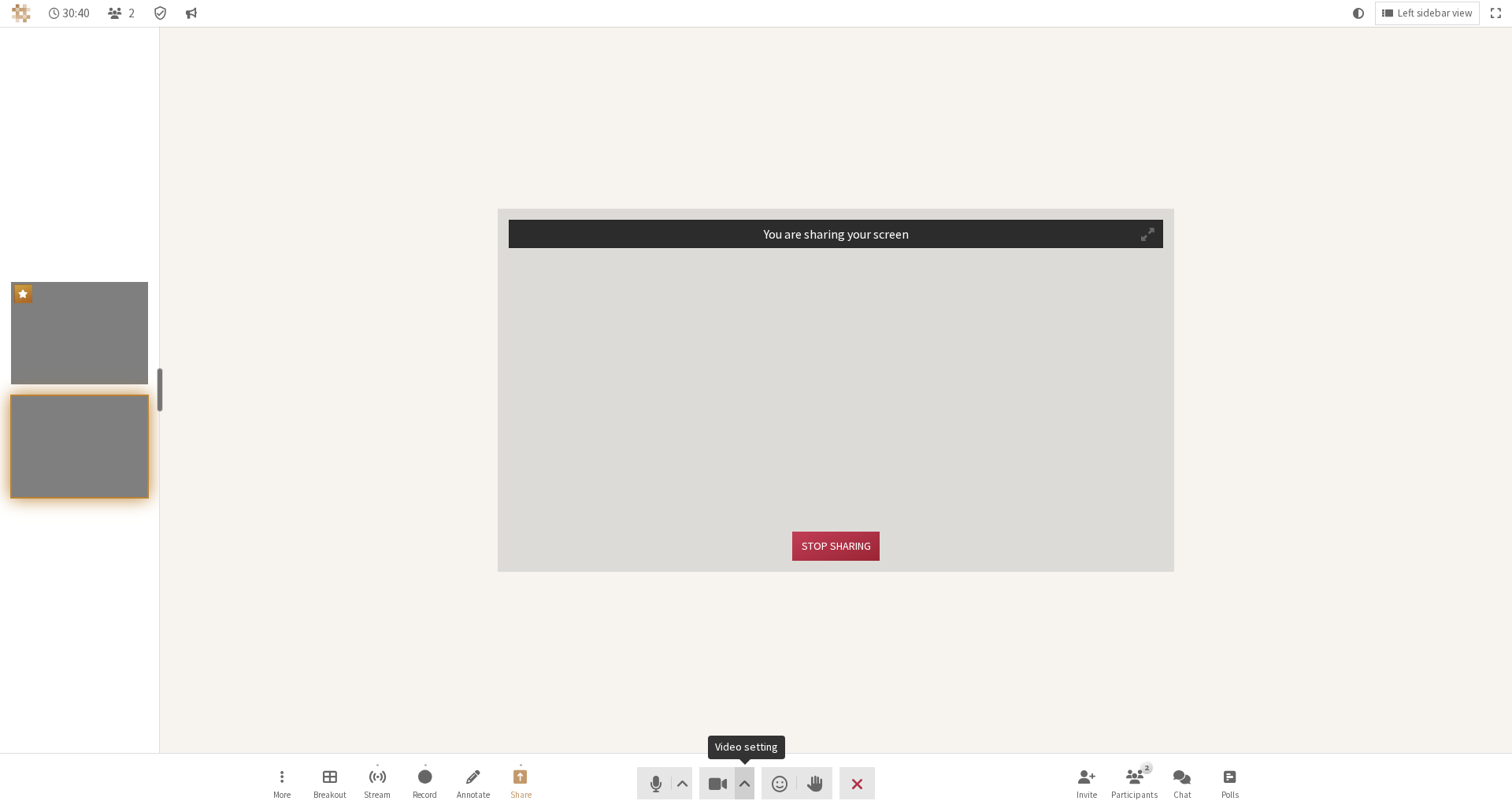
click at [742, 553] on span "Video setting" at bounding box center [744, 784] width 12 height 22
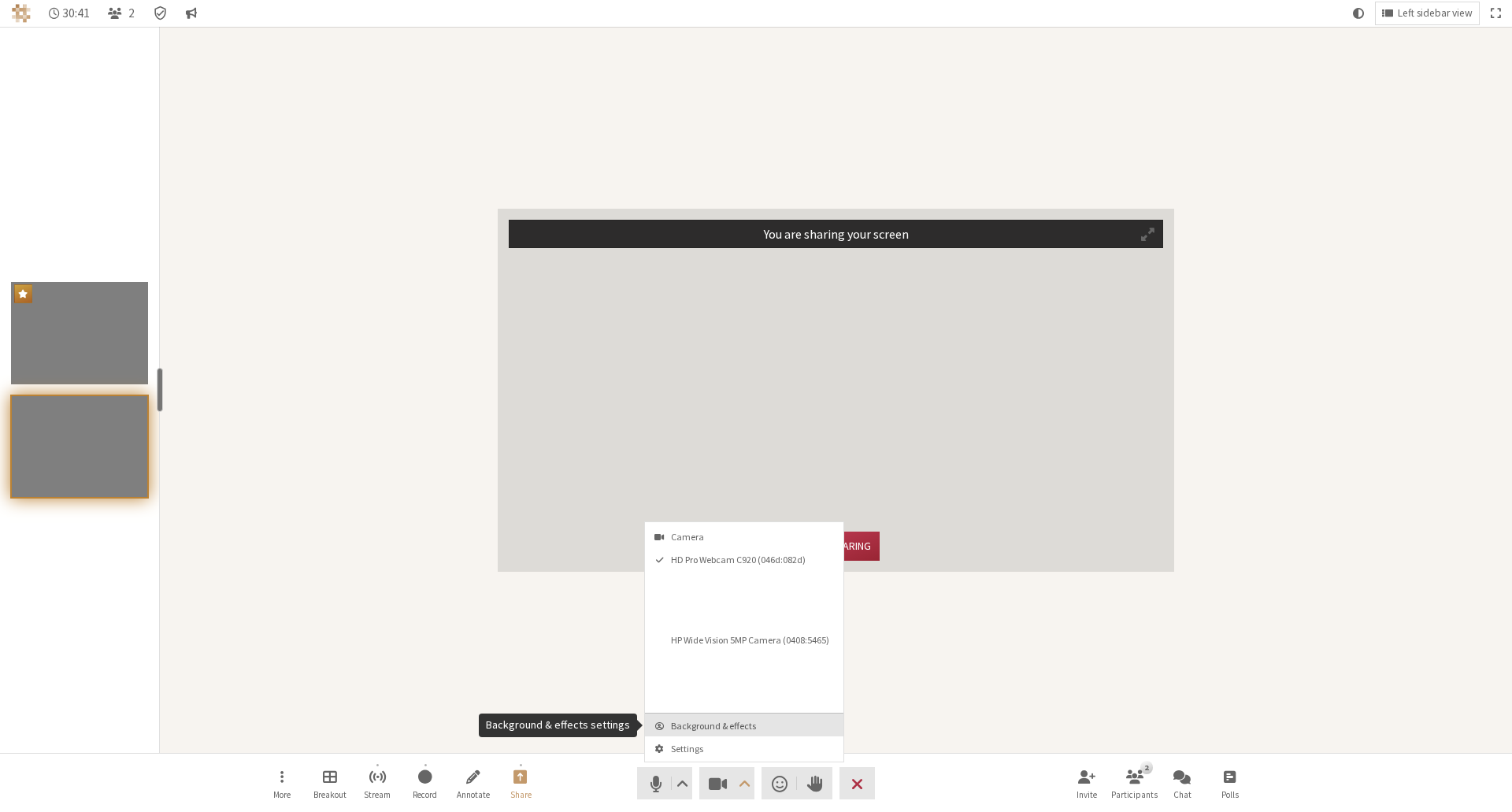
click at [714, 553] on button "Background & effects" at bounding box center [743, 725] width 198 height 22
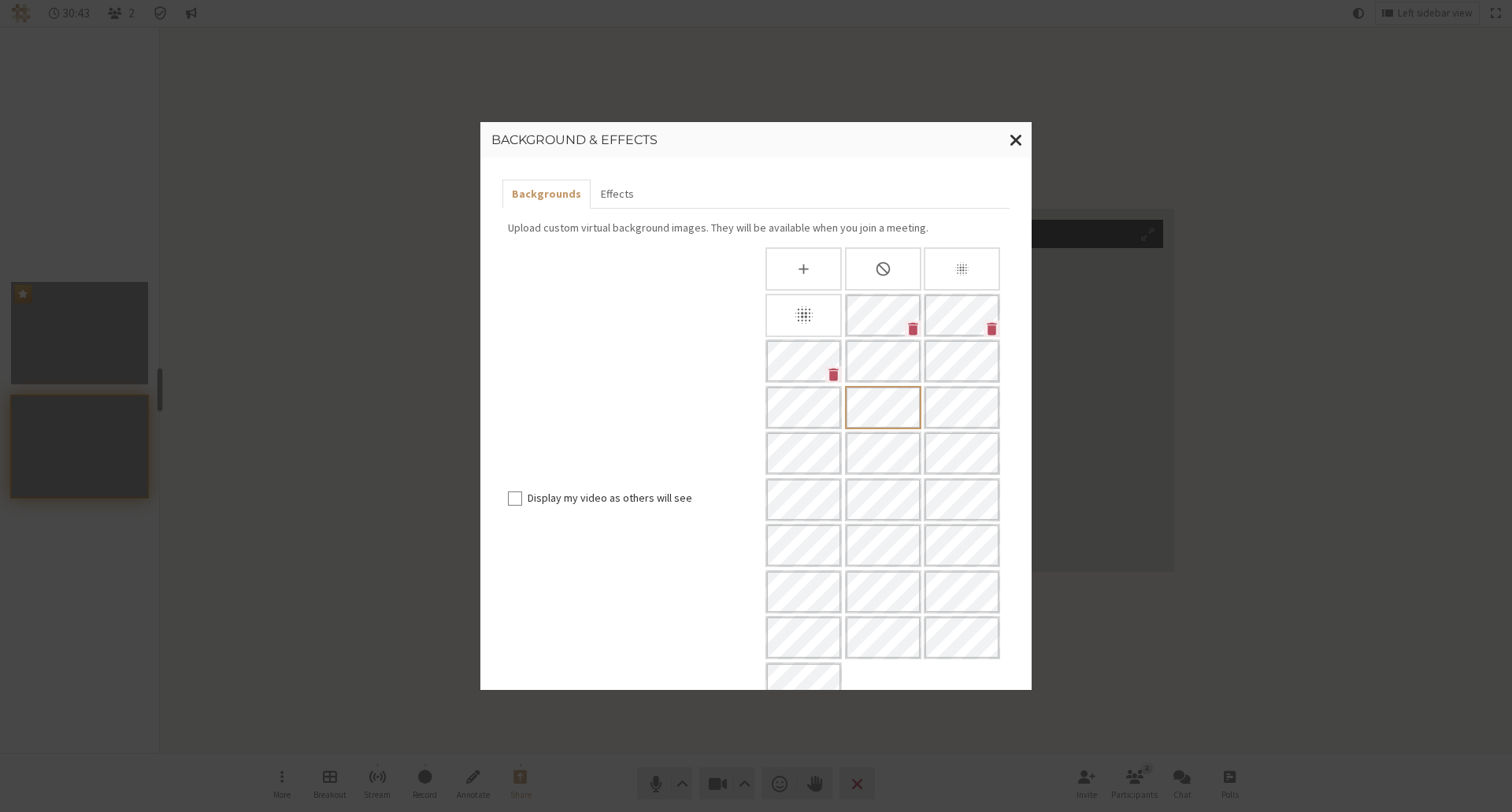
click at [793, 311] on div "Blur background" at bounding box center [803, 315] width 77 height 43
